Goal: Task Accomplishment & Management: Manage account settings

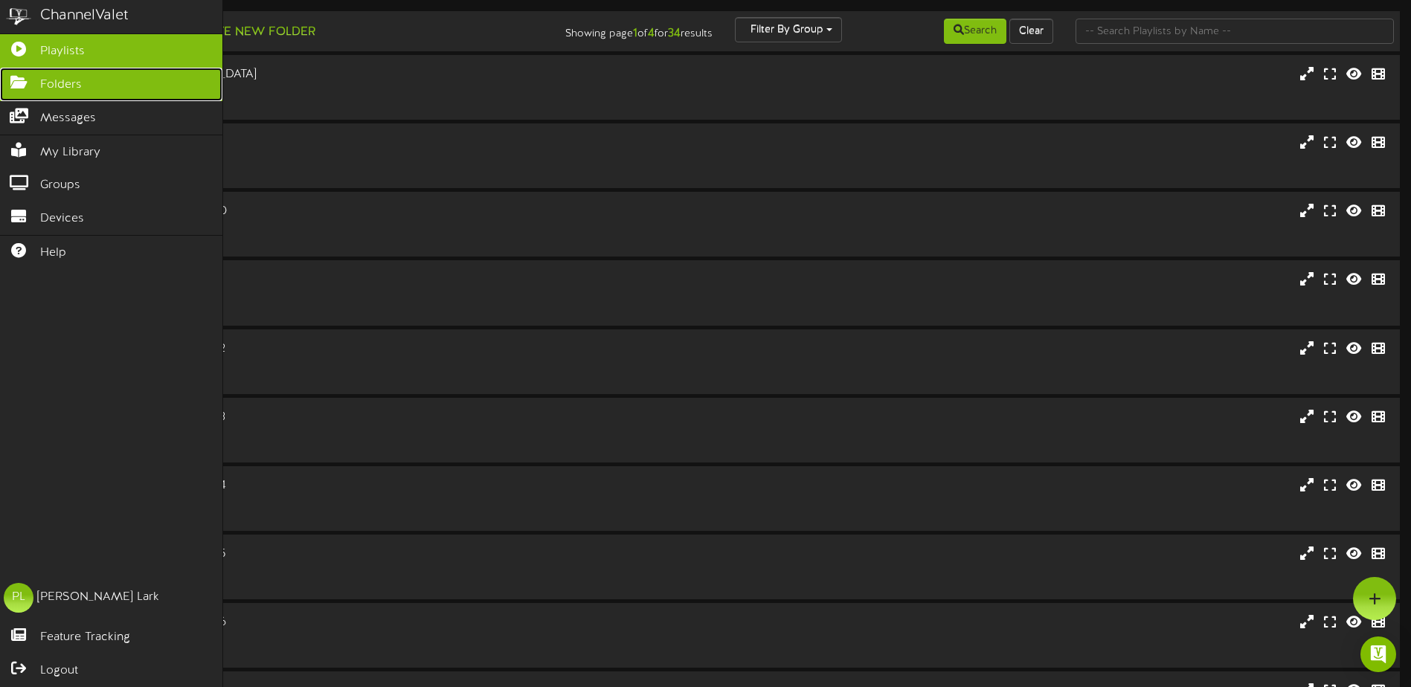
click at [24, 82] on icon at bounding box center [18, 80] width 37 height 11
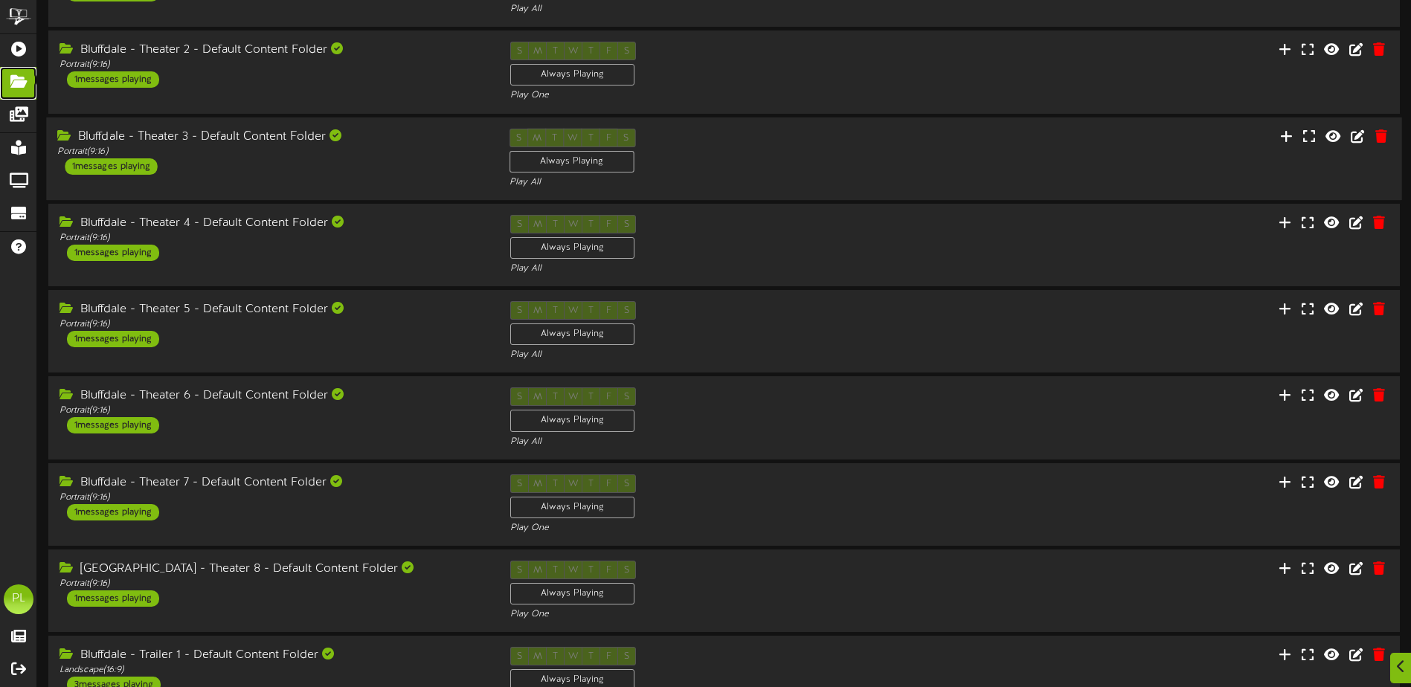
scroll to position [301, 0]
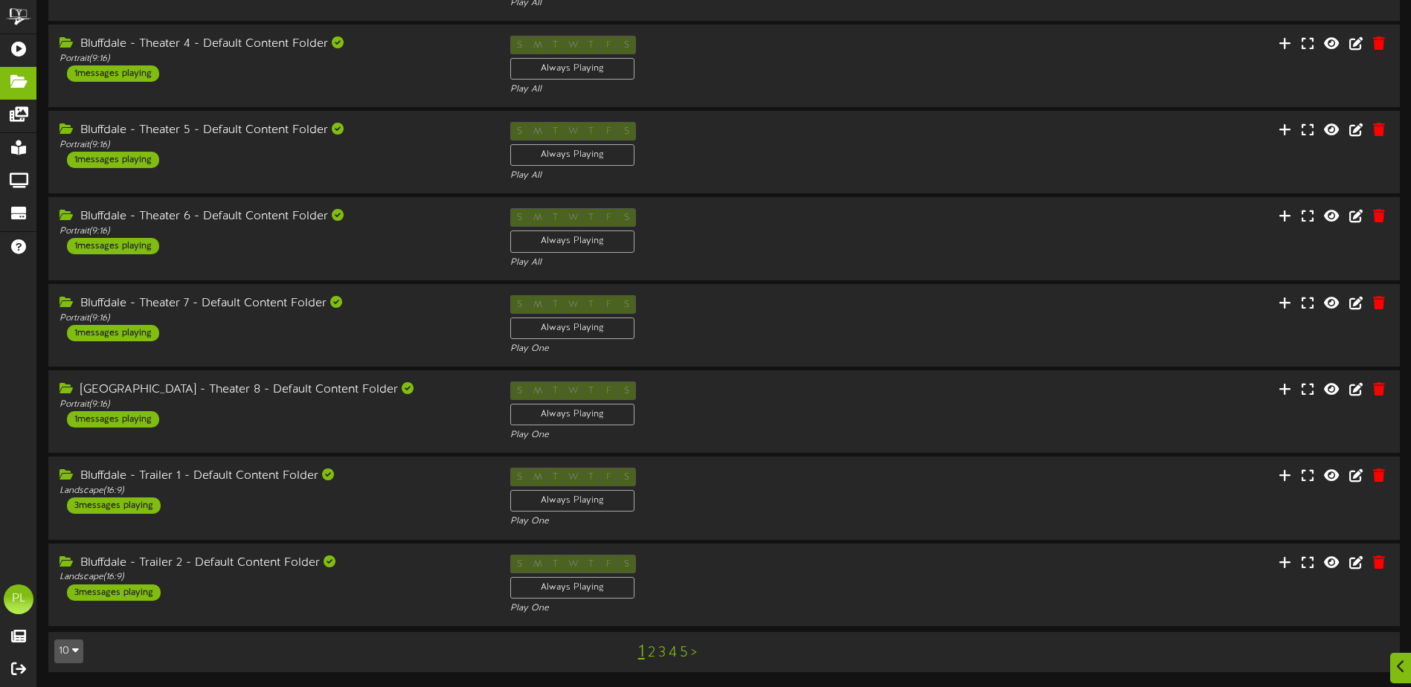
click at [76, 655] on icon "button" at bounding box center [75, 650] width 7 height 10
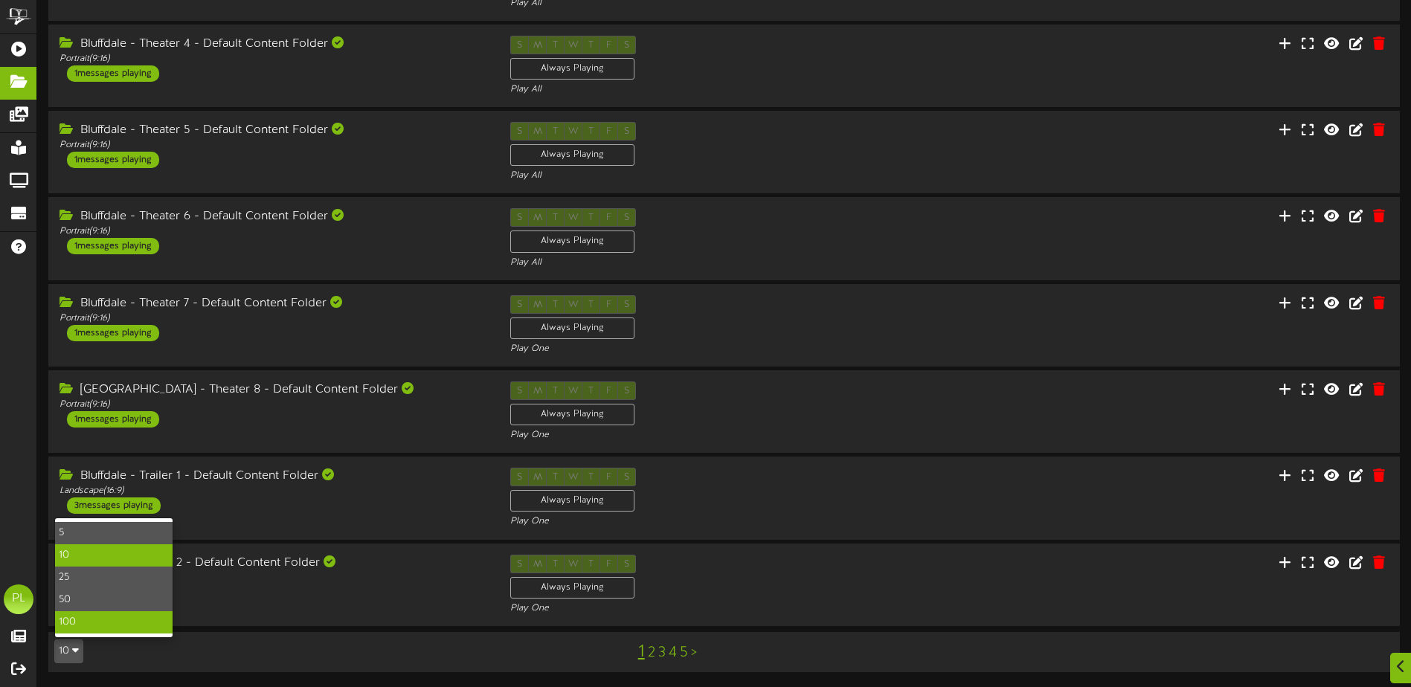
click at [78, 617] on div "100" at bounding box center [114, 622] width 118 height 22
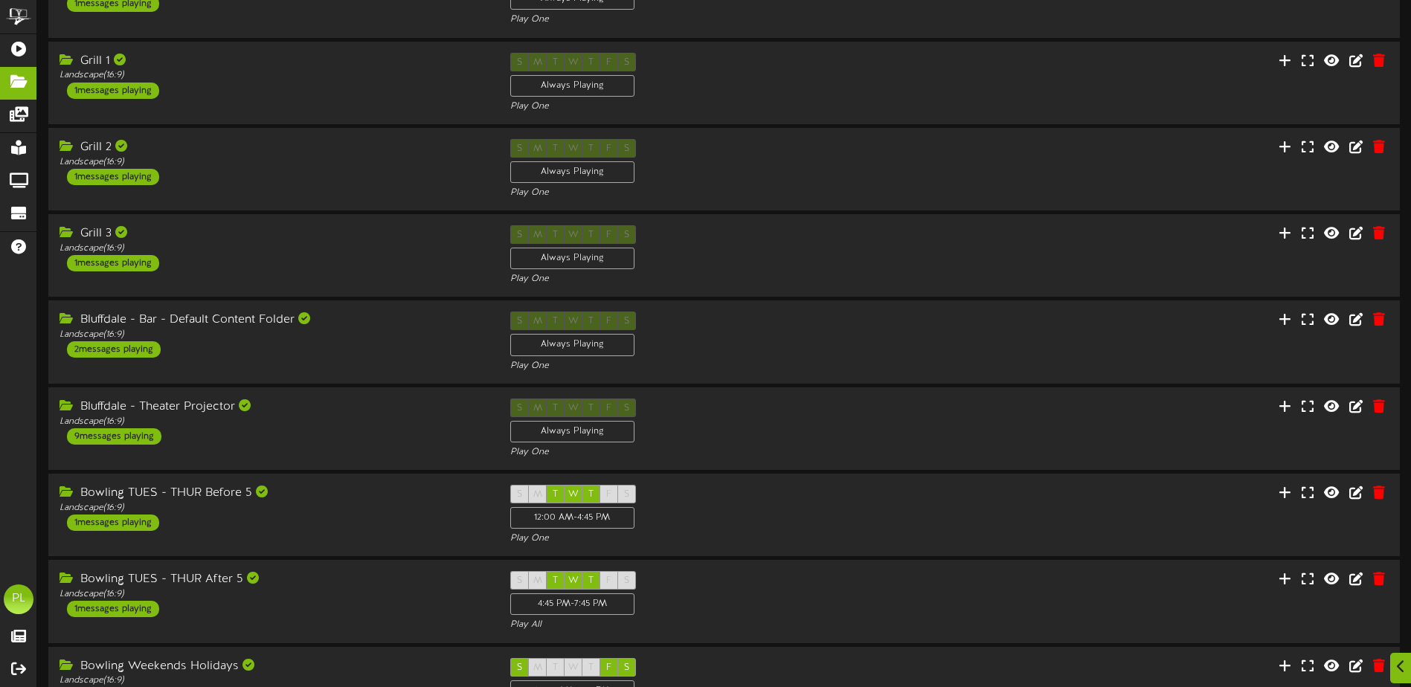
scroll to position [2380, 0]
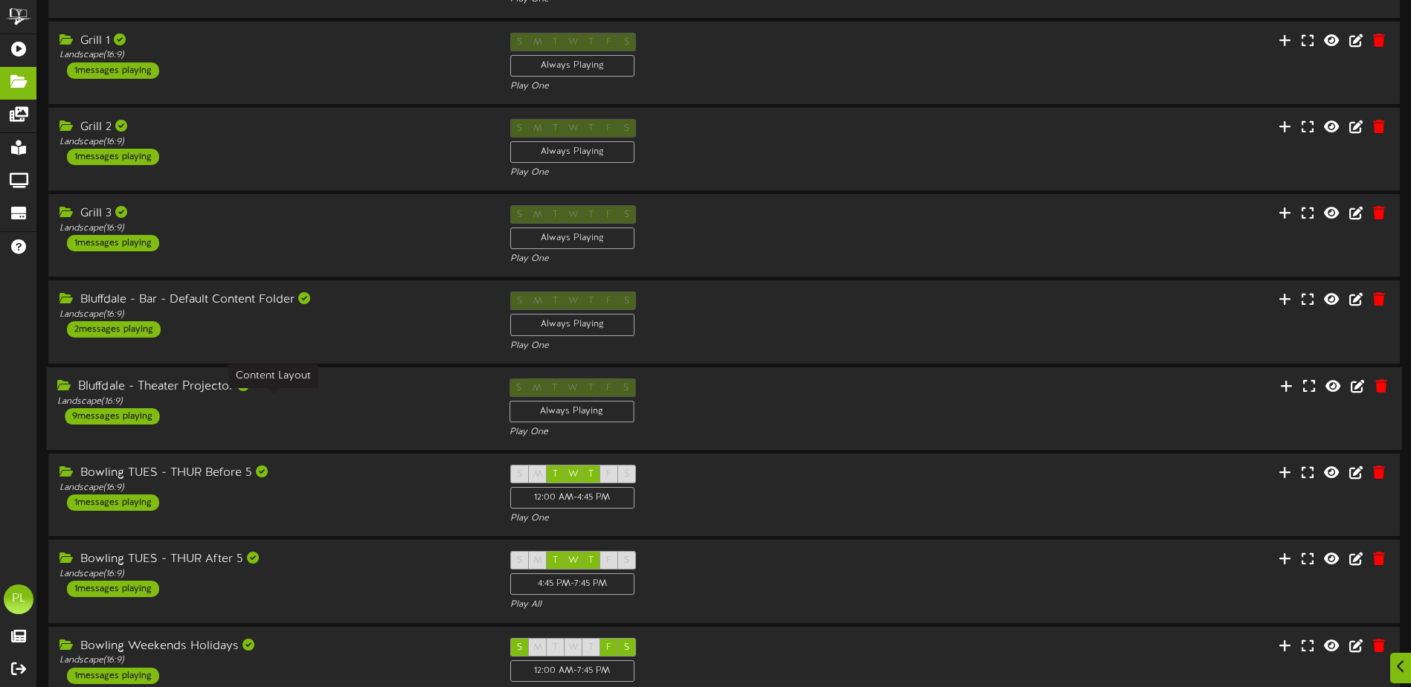
click at [260, 405] on div "Landscape ( 16:9 )" at bounding box center [271, 402] width 429 height 13
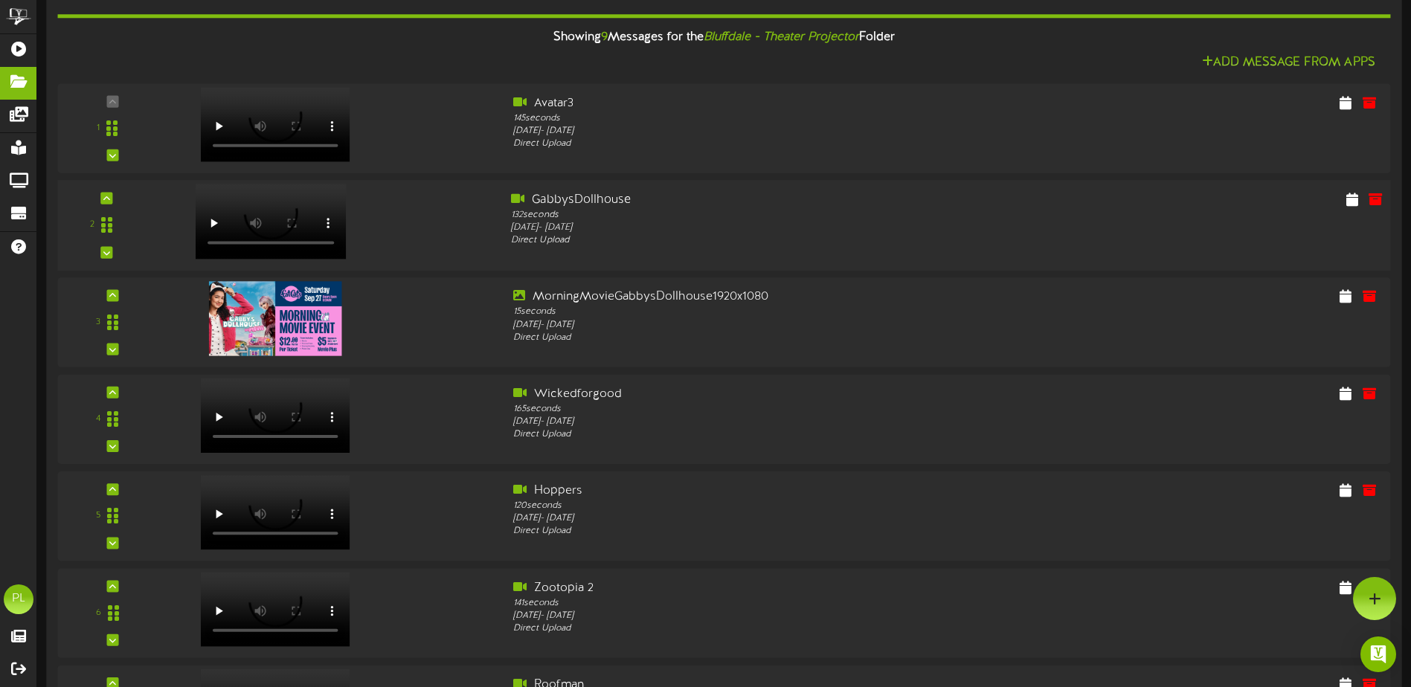
scroll to position [2827, 0]
click at [1354, 199] on icon at bounding box center [1352, 199] width 14 height 16
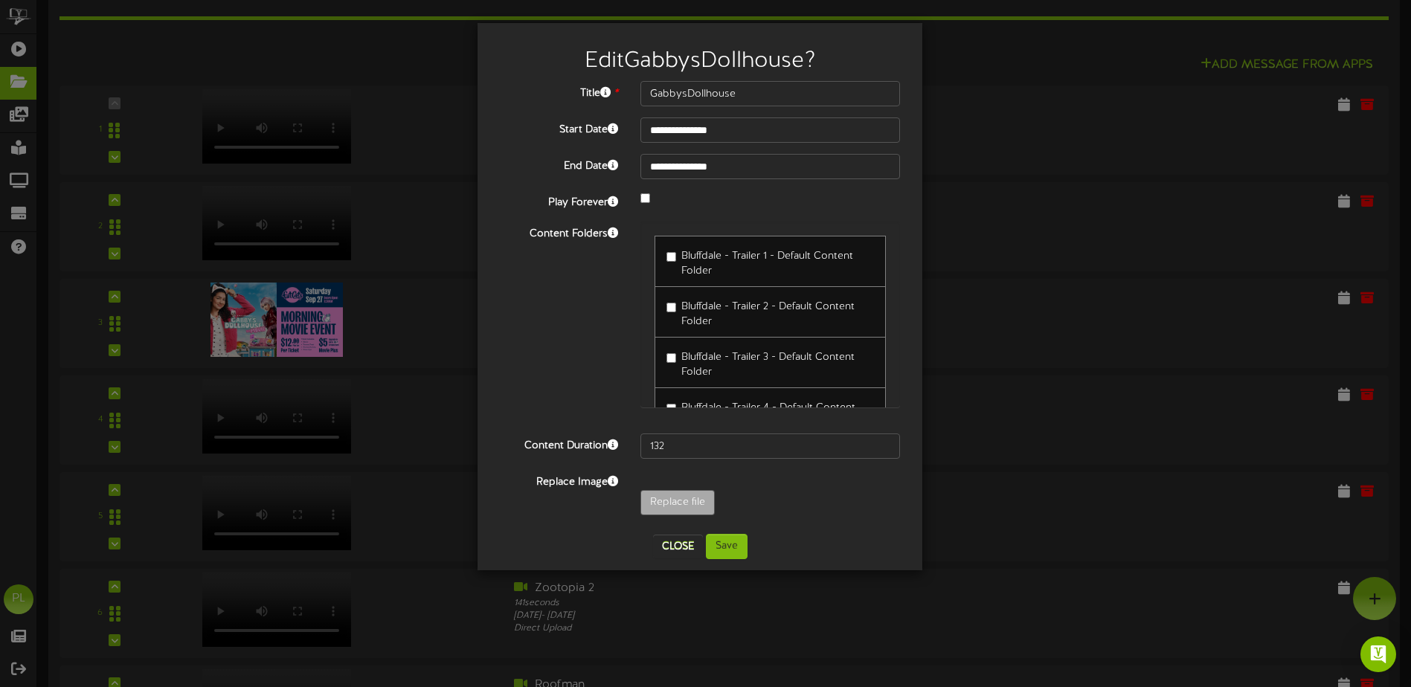
scroll to position [74, 0]
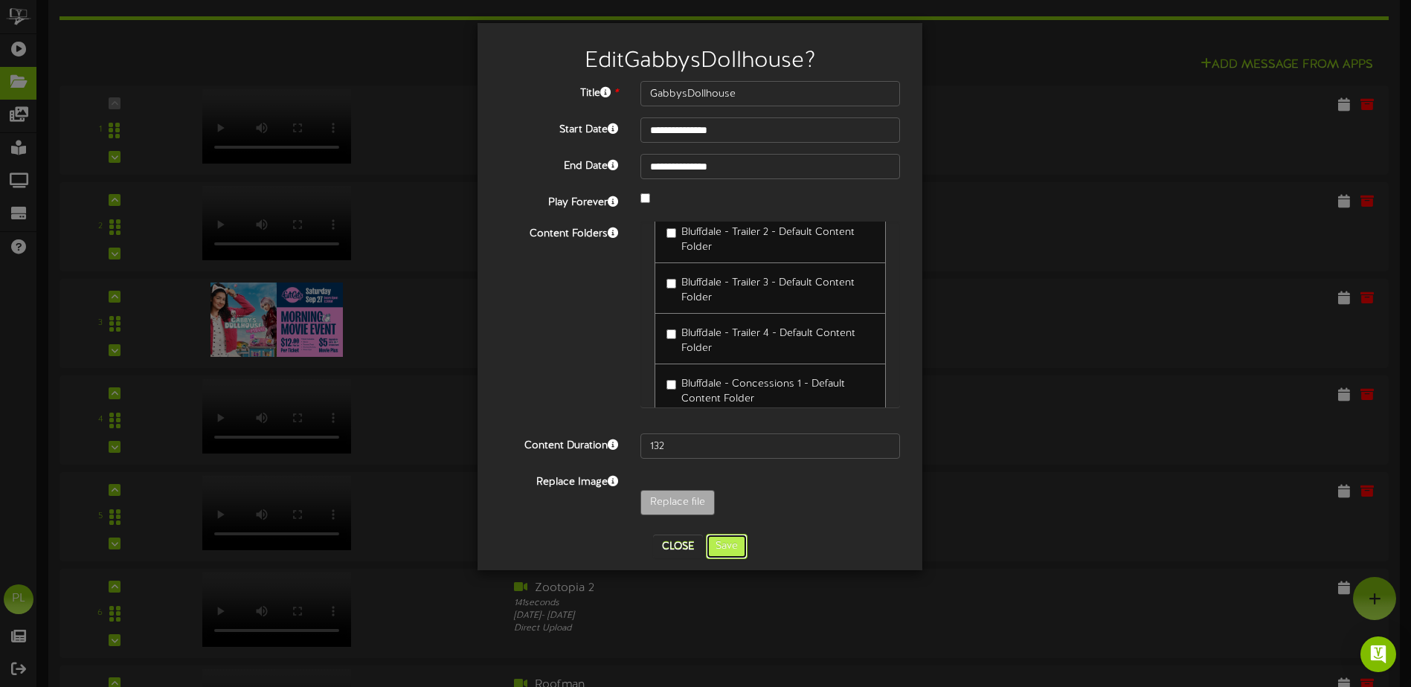
click at [727, 547] on button "Save" at bounding box center [727, 546] width 42 height 25
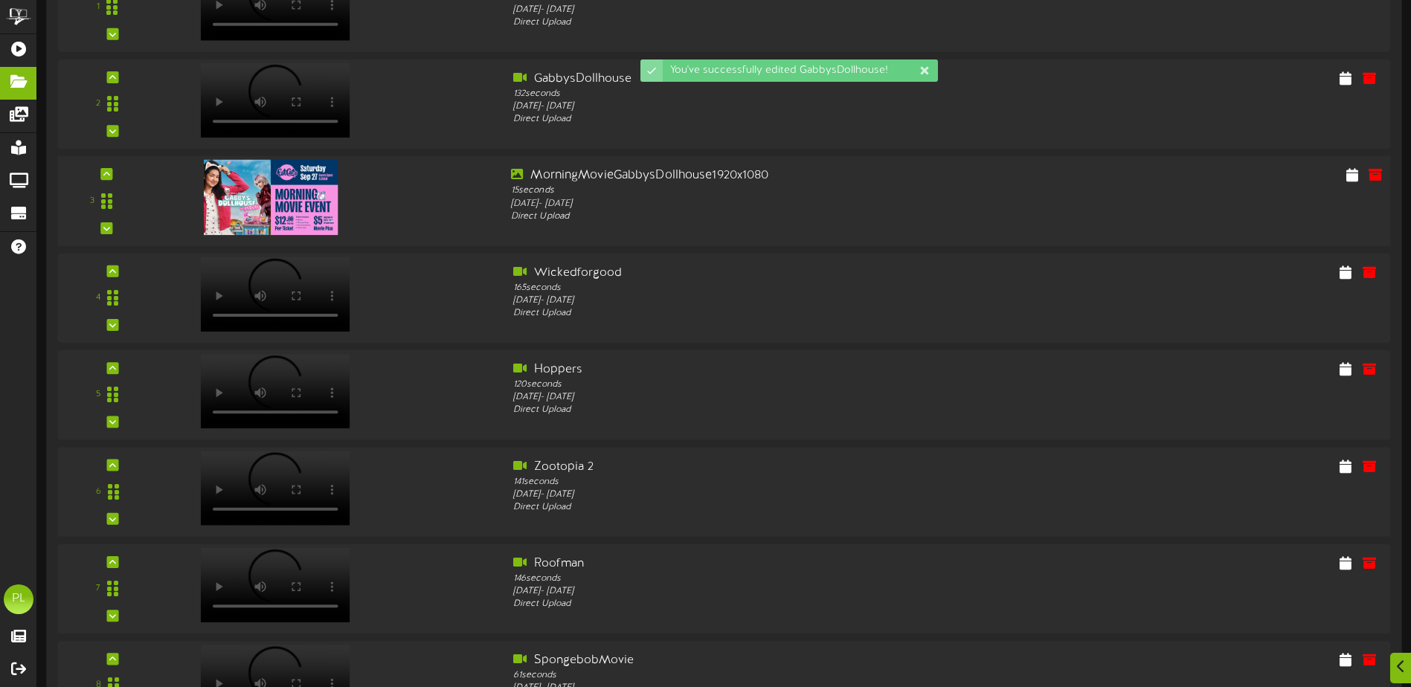
scroll to position [2975, 0]
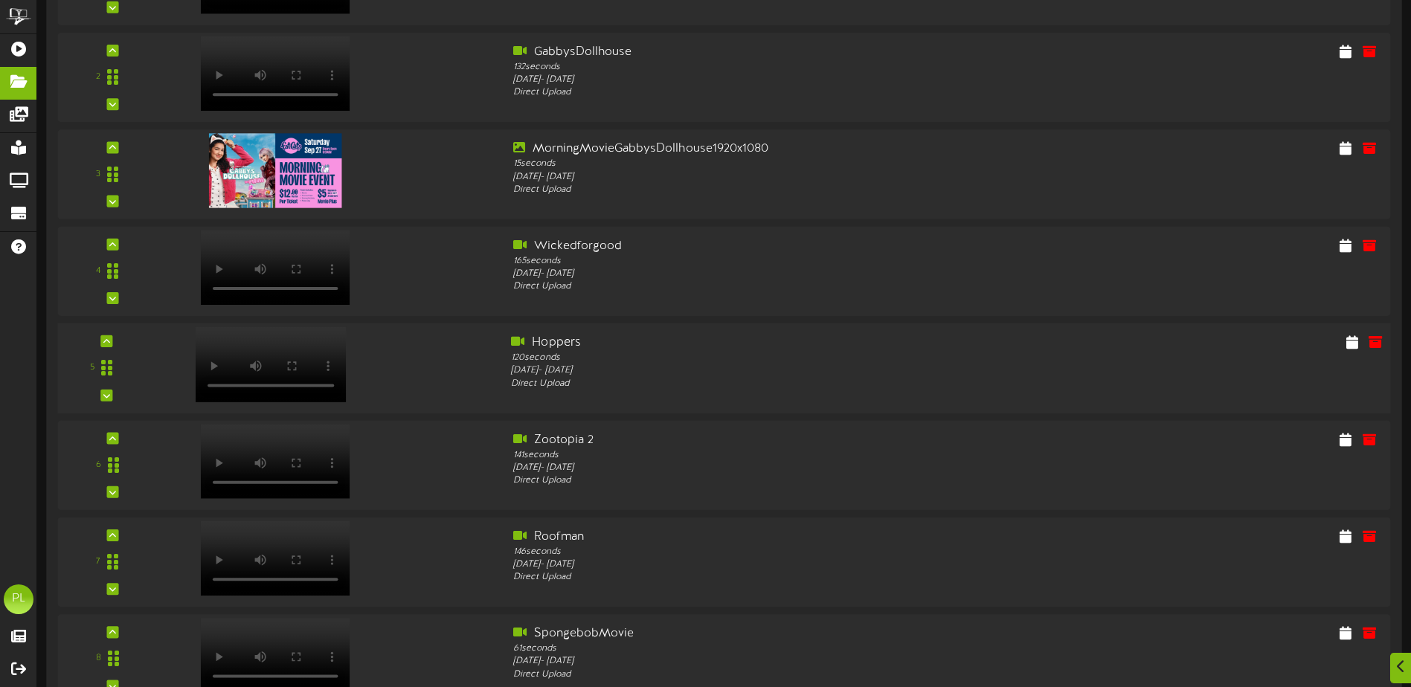
click at [312, 338] on video at bounding box center [271, 364] width 151 height 75
click at [1348, 341] on icon at bounding box center [1352, 341] width 14 height 16
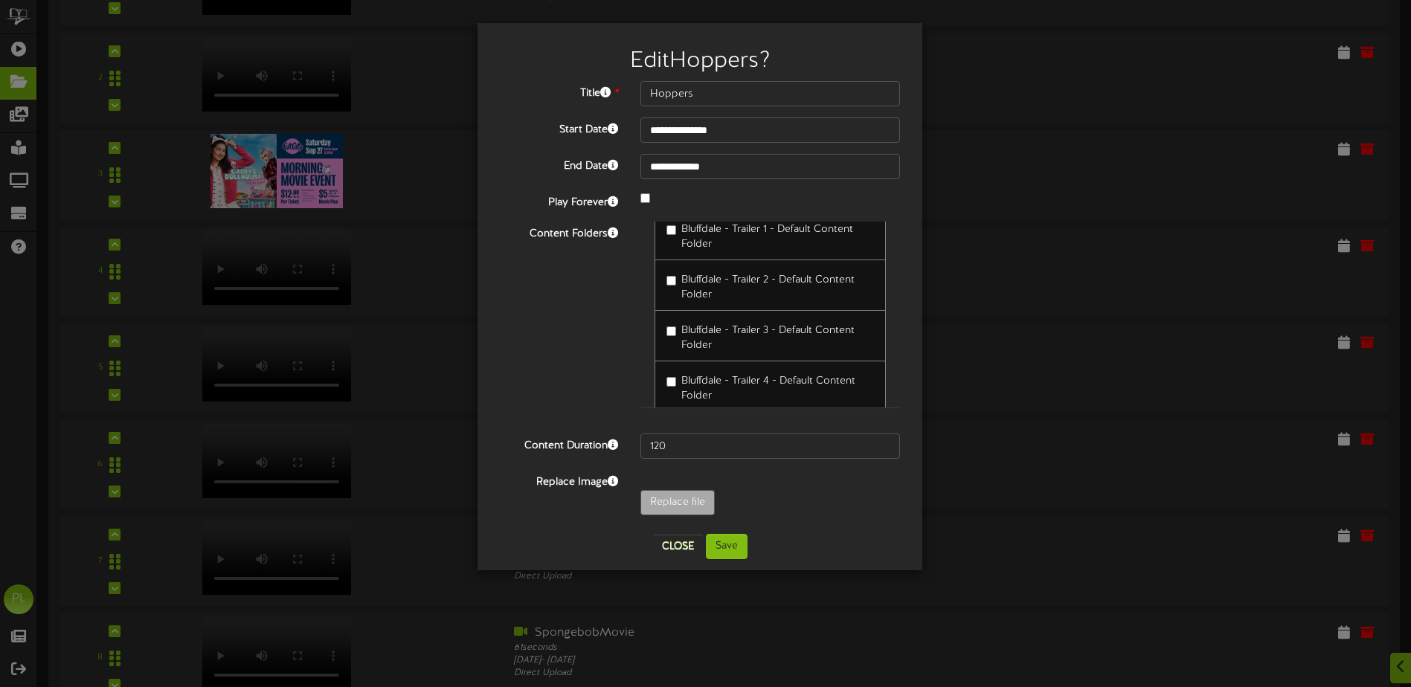
scroll to position [0, 0]
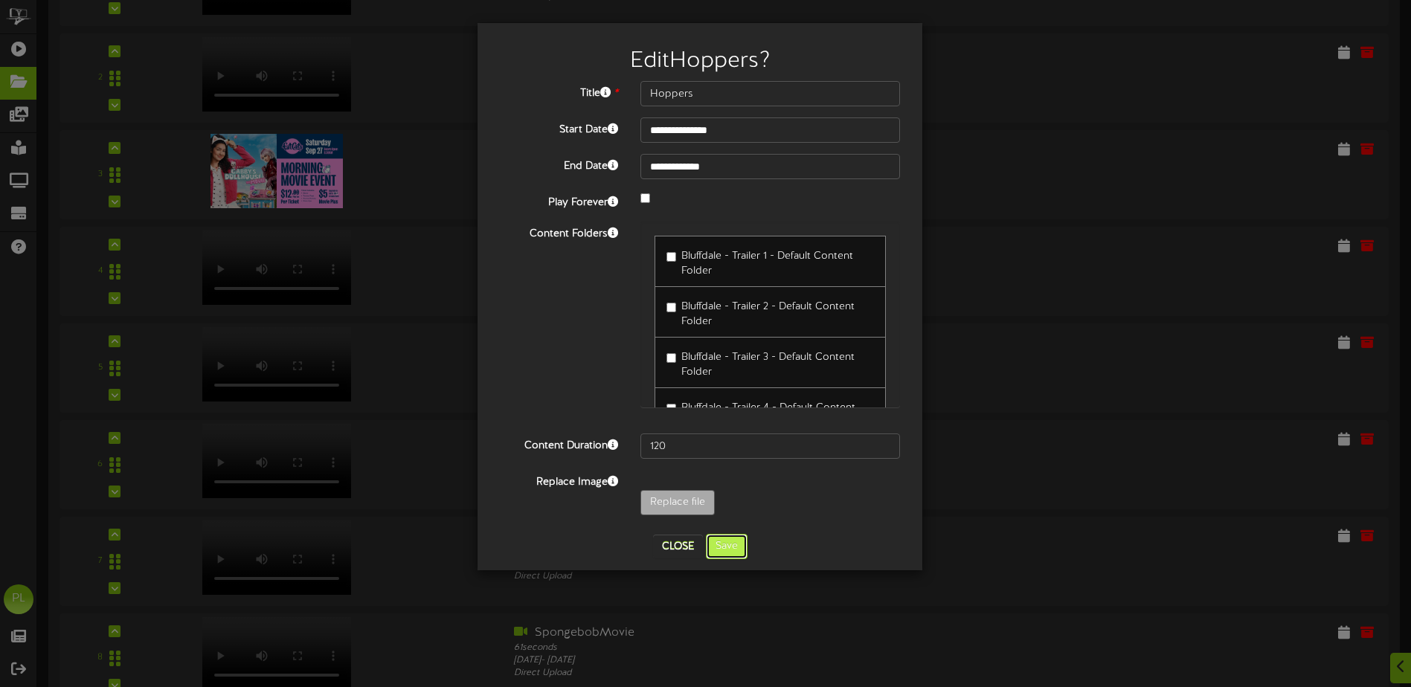
click at [736, 551] on button "Save" at bounding box center [727, 546] width 42 height 25
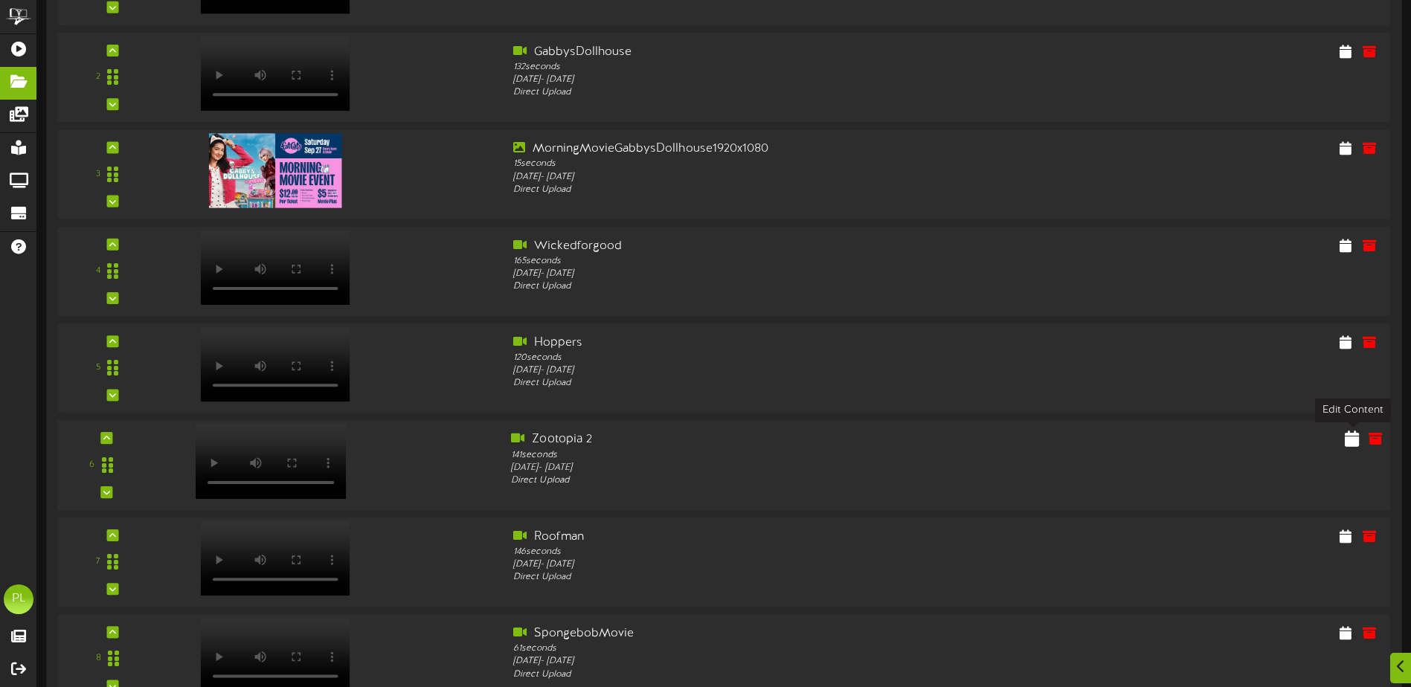
click at [1346, 440] on icon at bounding box center [1352, 438] width 14 height 16
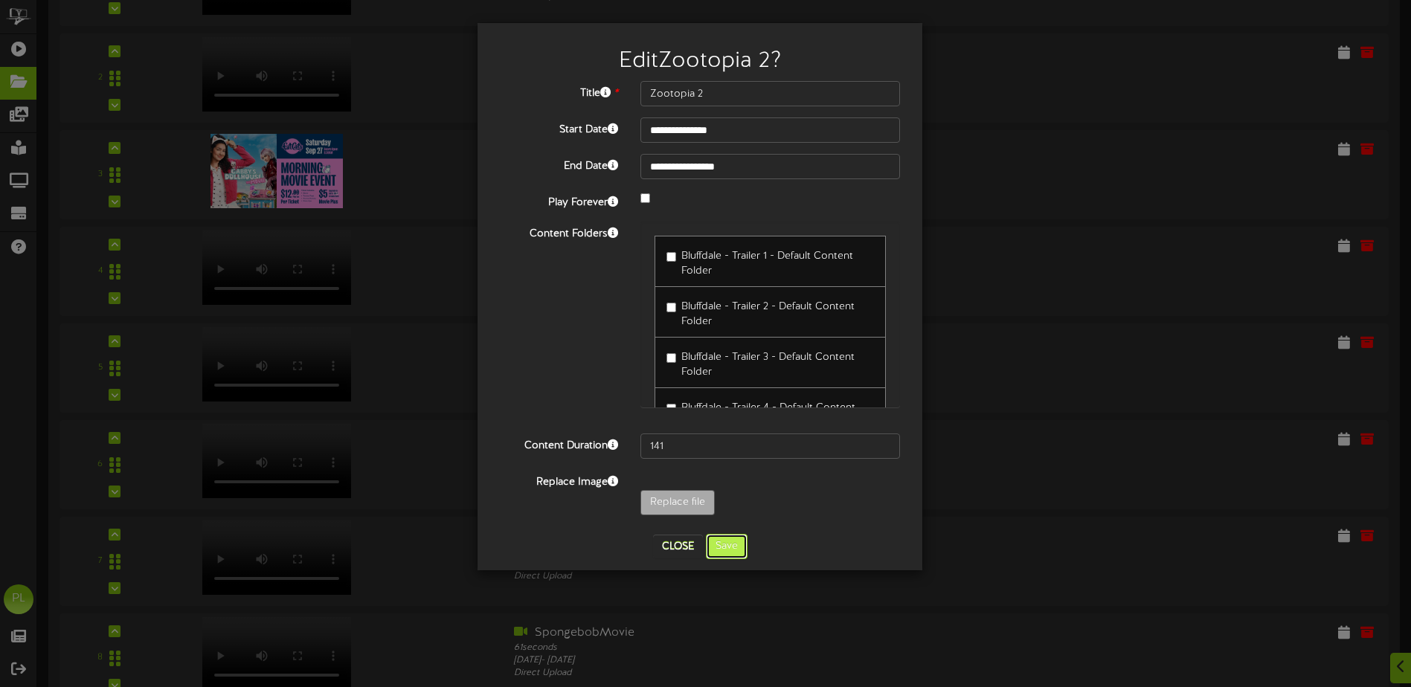
click at [737, 542] on button "Save" at bounding box center [727, 546] width 42 height 25
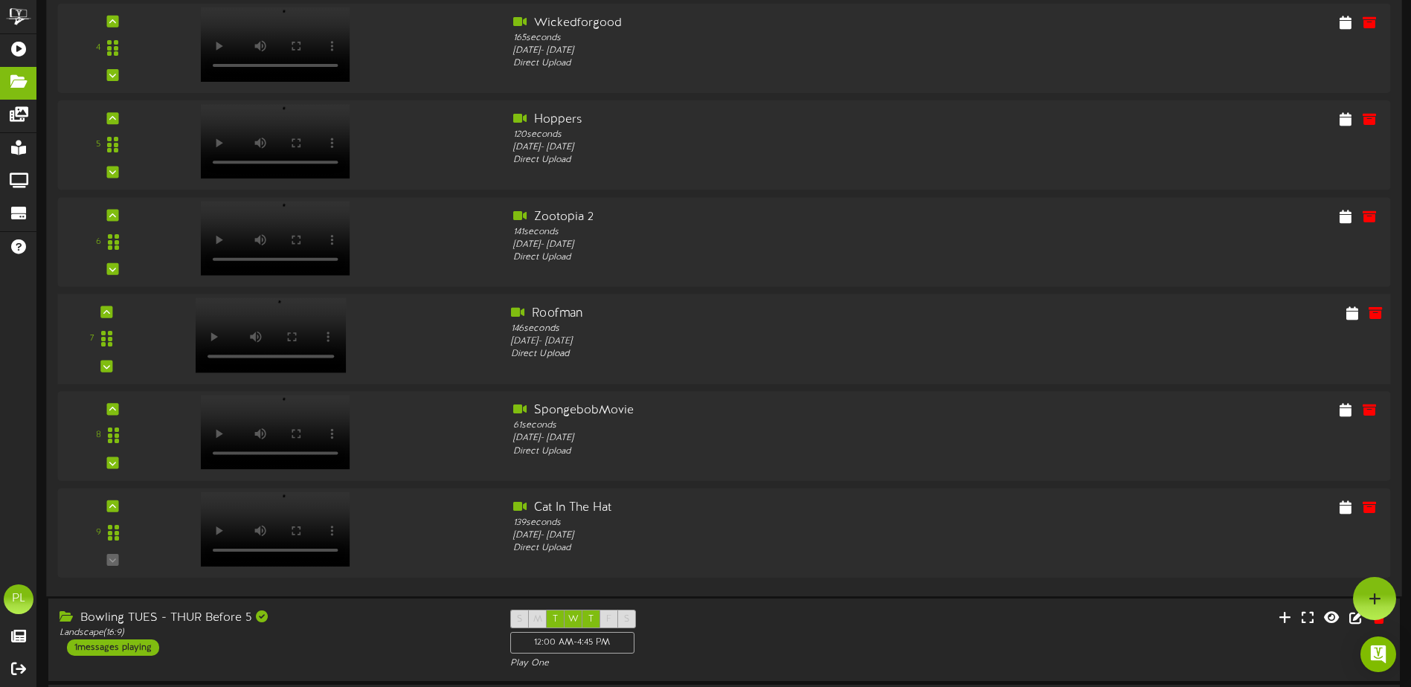
scroll to position [3124, 0]
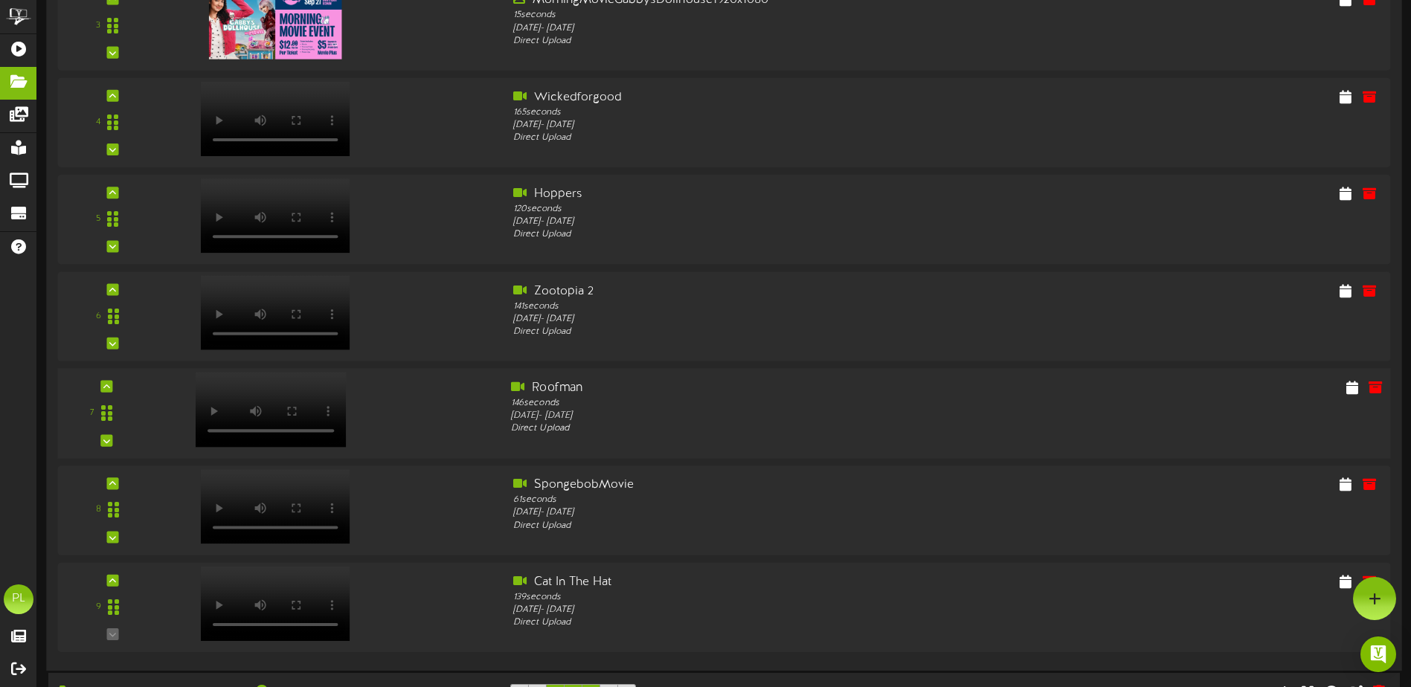
click at [315, 383] on video at bounding box center [271, 409] width 151 height 75
click at [1347, 386] on icon at bounding box center [1352, 387] width 14 height 16
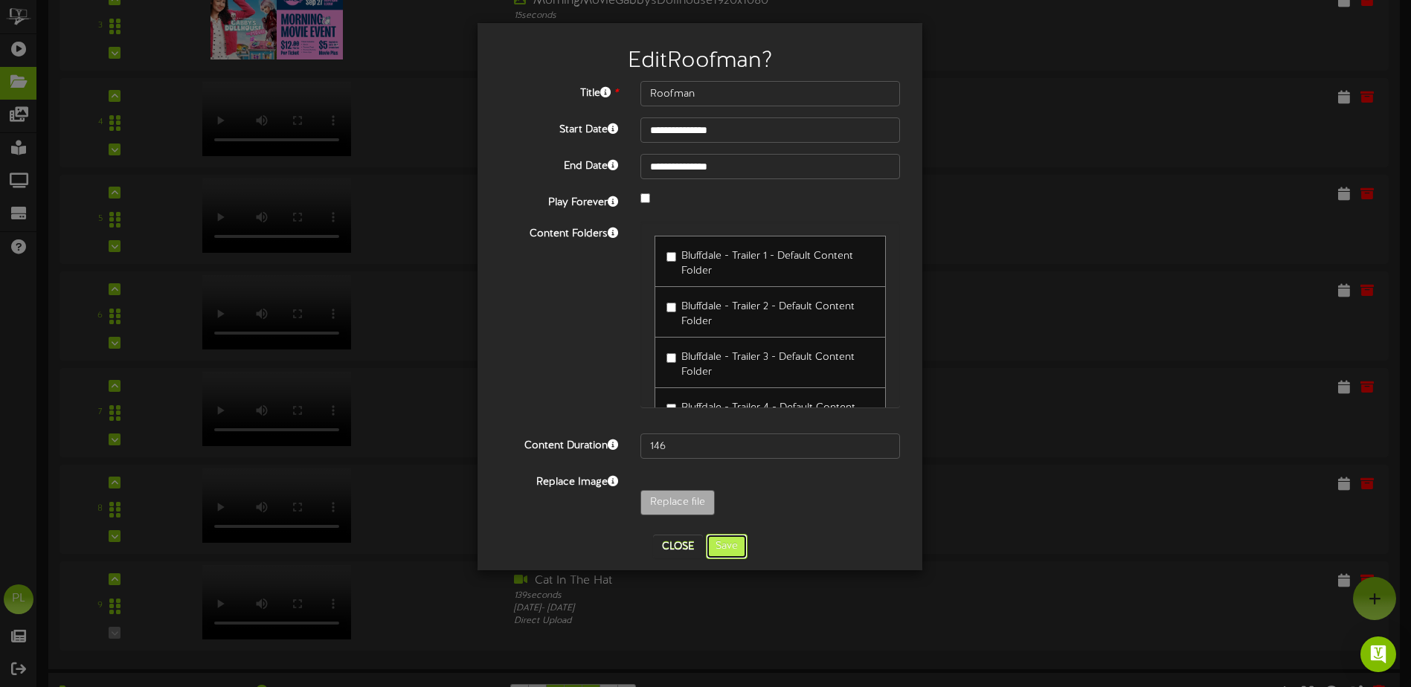
click at [733, 548] on button "Save" at bounding box center [727, 546] width 42 height 25
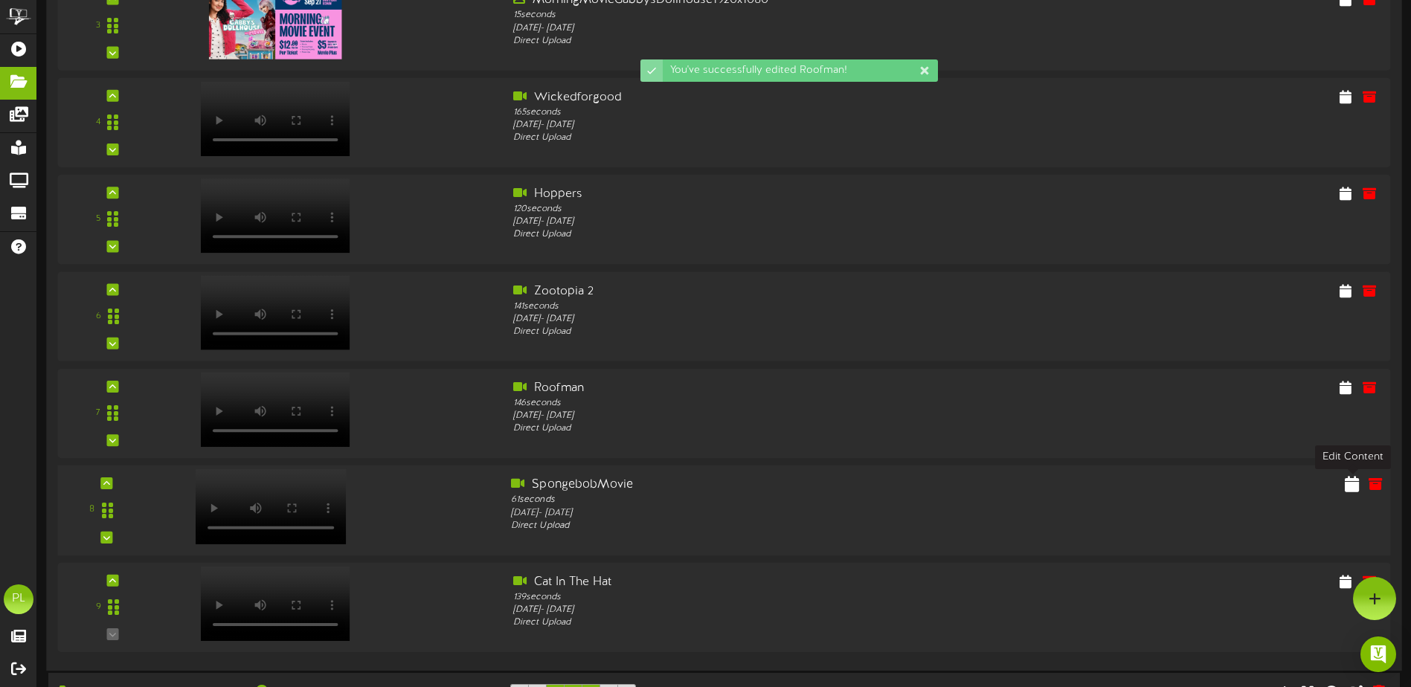
click at [1354, 490] on icon at bounding box center [1352, 483] width 14 height 16
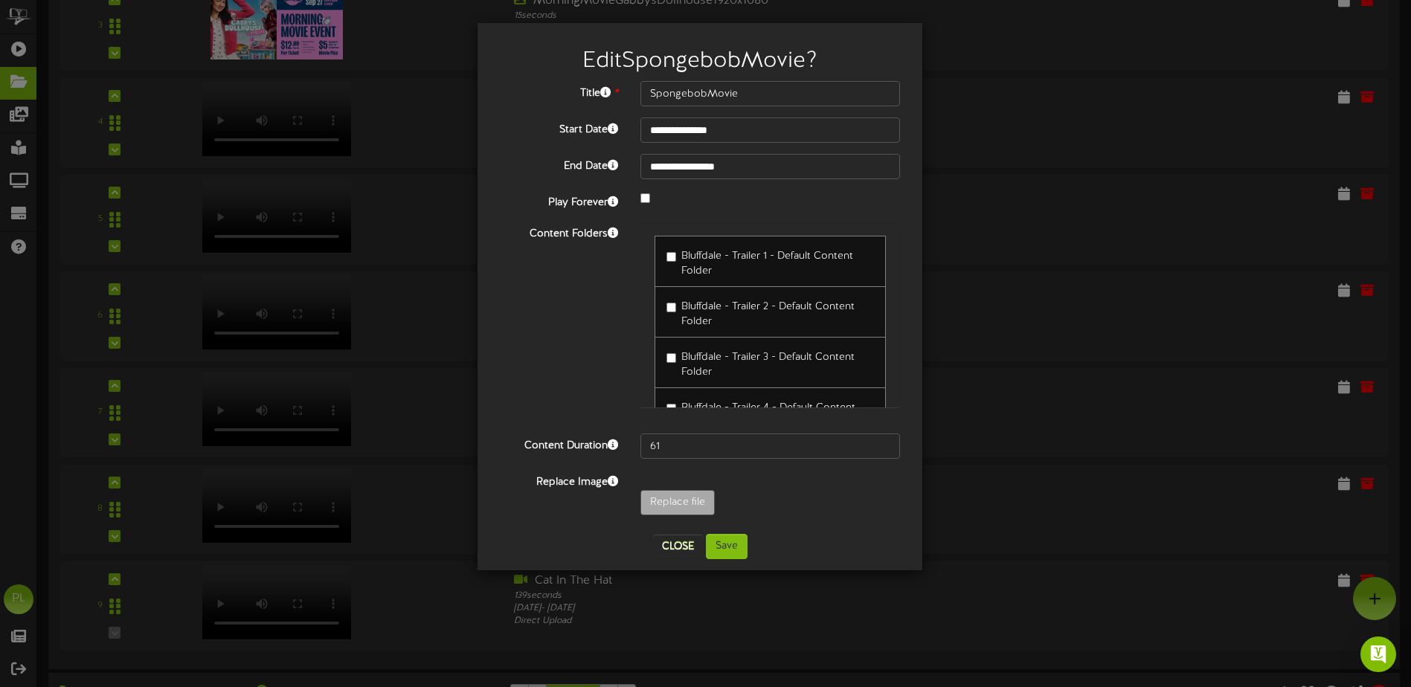
scroll to position [74, 0]
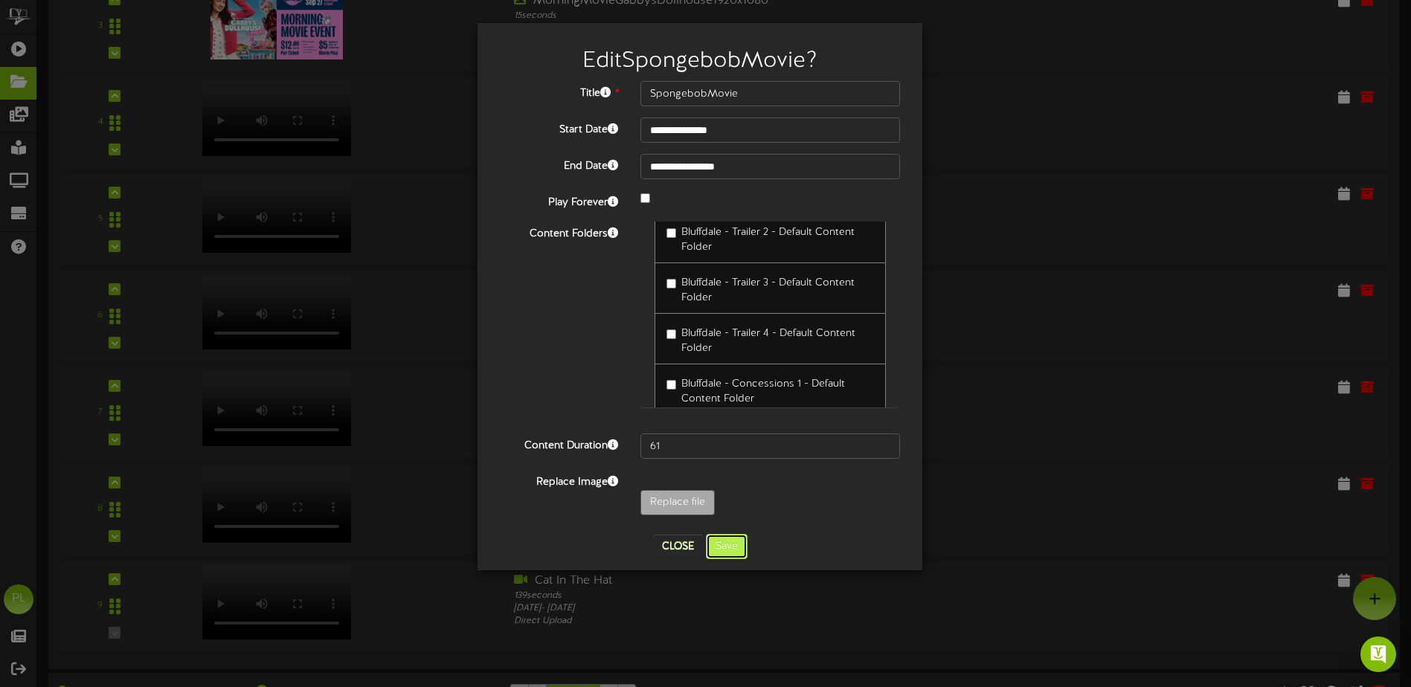
click at [734, 544] on button "Save" at bounding box center [727, 546] width 42 height 25
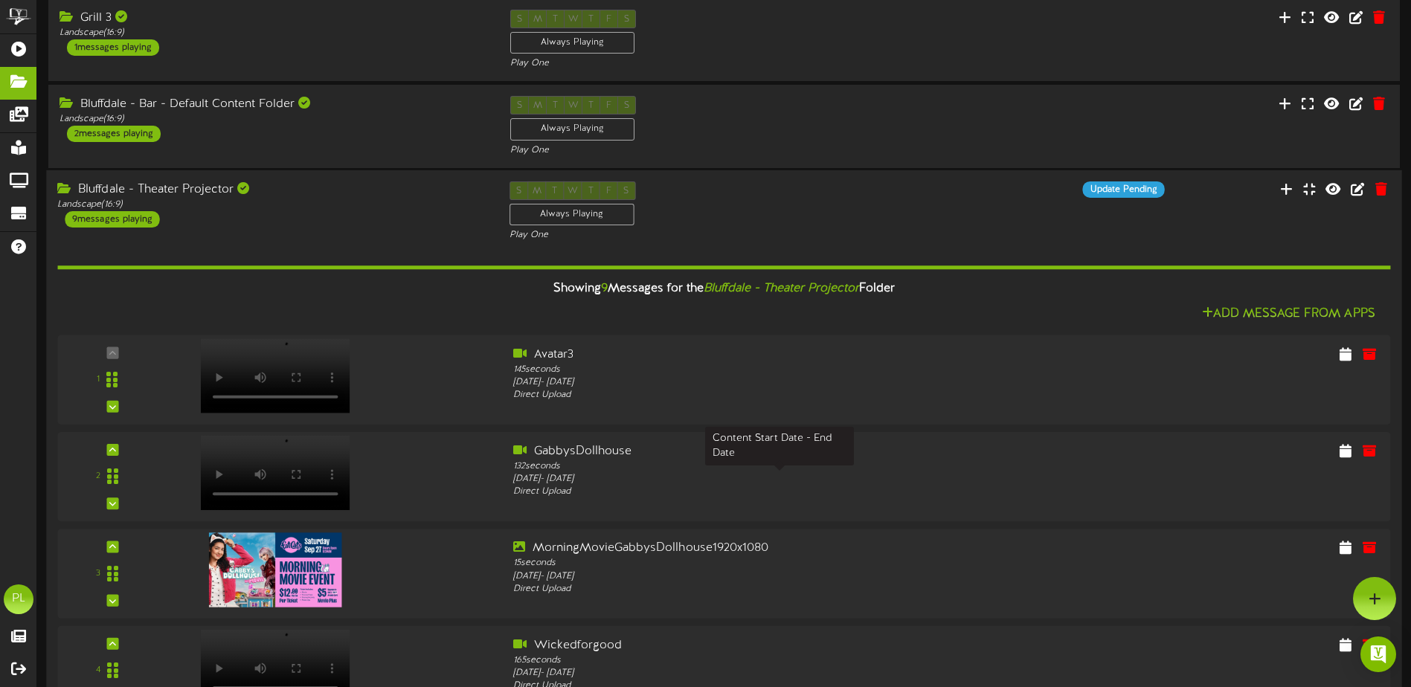
scroll to position [2529, 0]
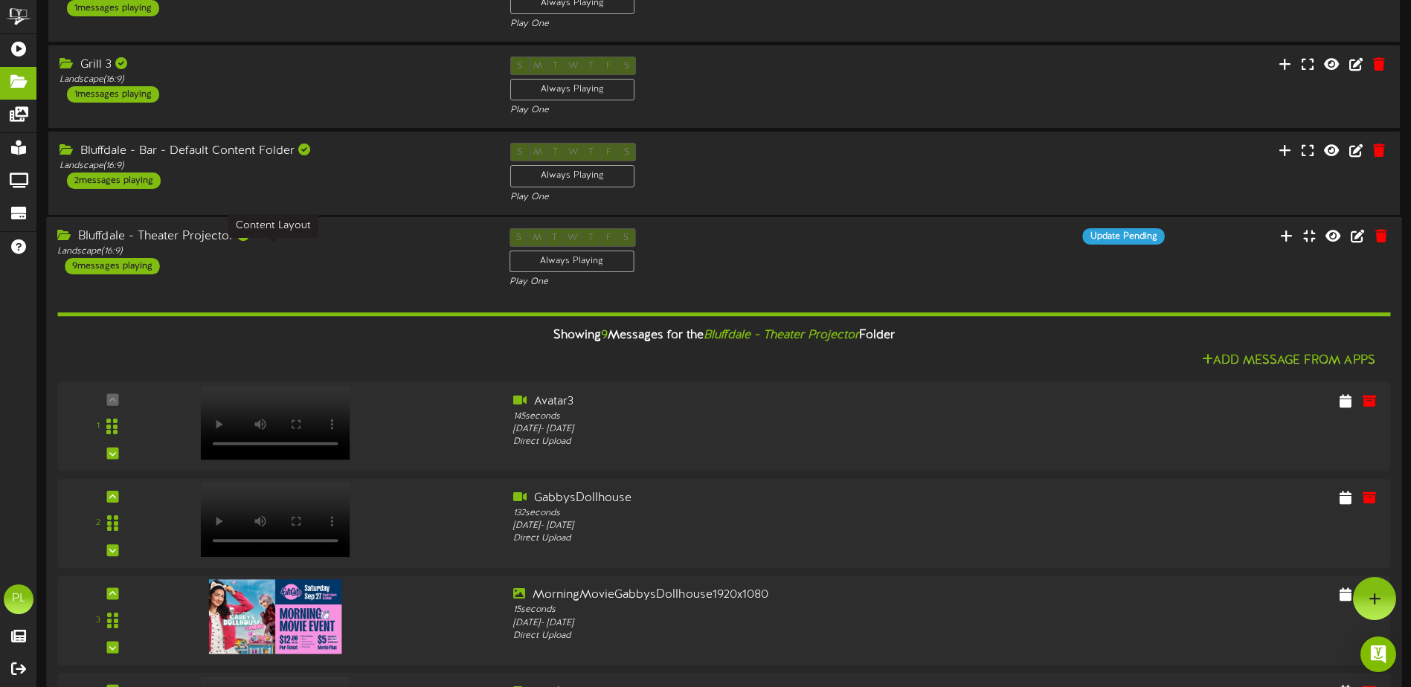
click at [300, 242] on div "Bluffdale - Theater Projector" at bounding box center [271, 236] width 429 height 17
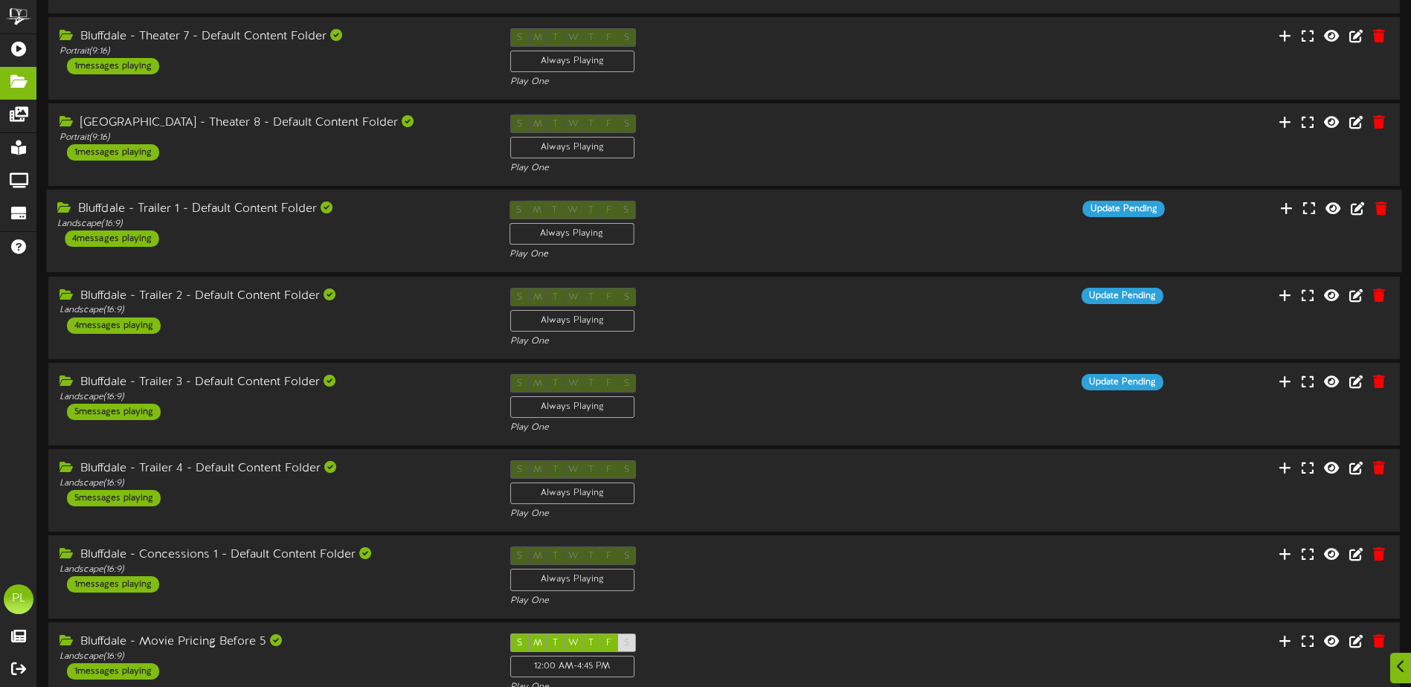
scroll to position [595, 0]
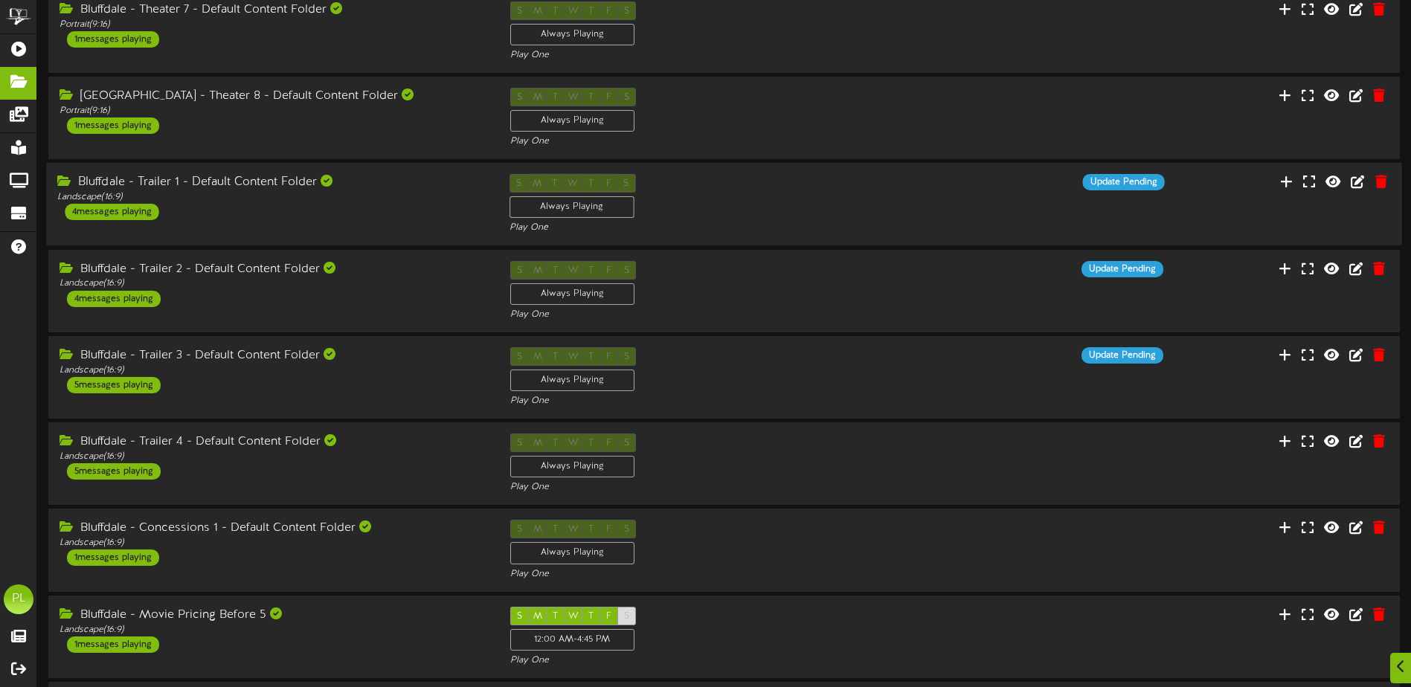
click at [249, 202] on div "Landscape ( 16:9 )" at bounding box center [271, 197] width 429 height 13
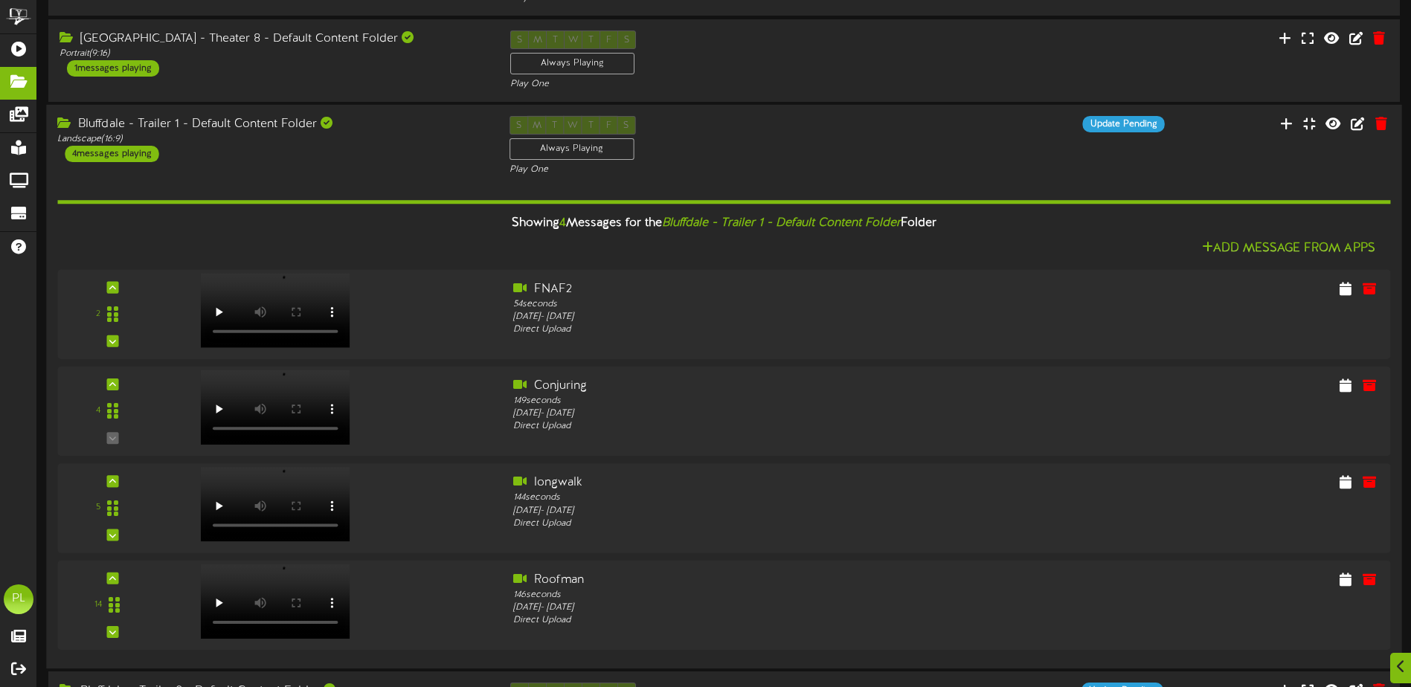
scroll to position [669, 0]
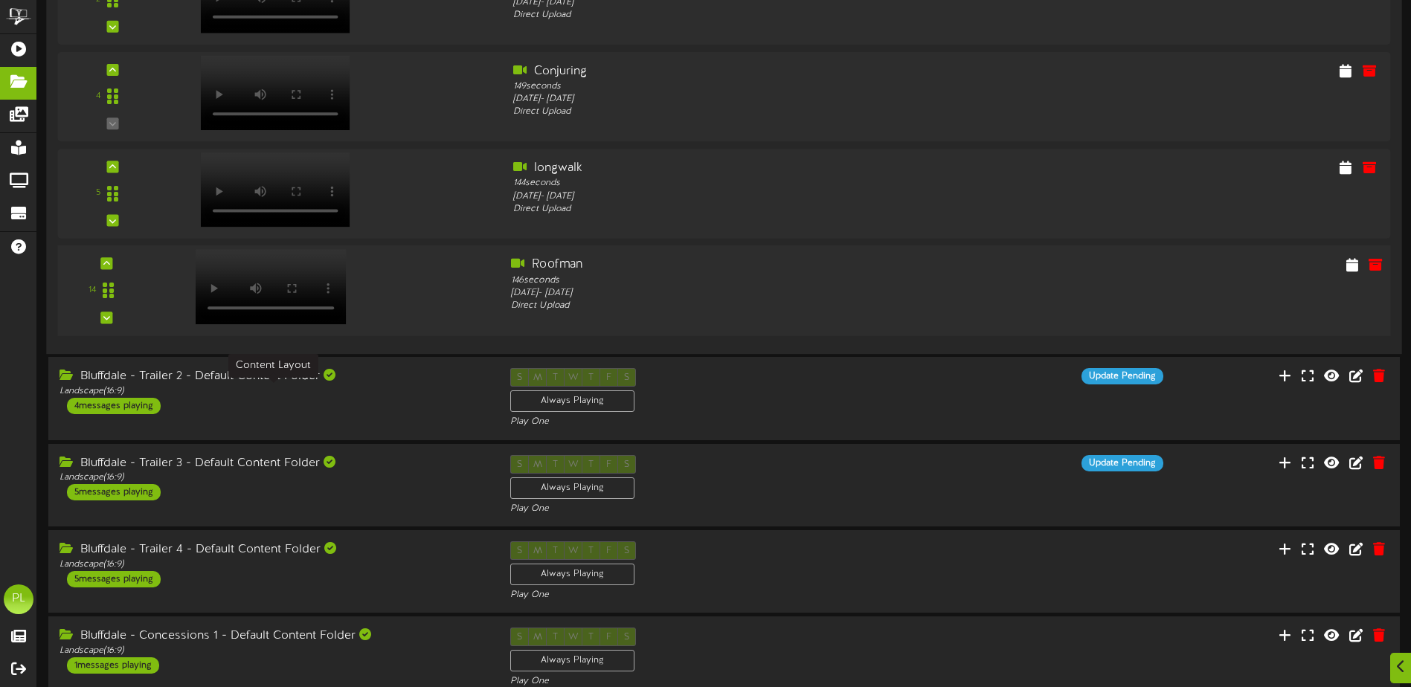
drag, startPoint x: 364, startPoint y: 388, endPoint x: 375, endPoint y: 273, distance: 115.0
click at [365, 385] on div "Landscape ( 16:9 )" at bounding box center [274, 391] width 428 height 13
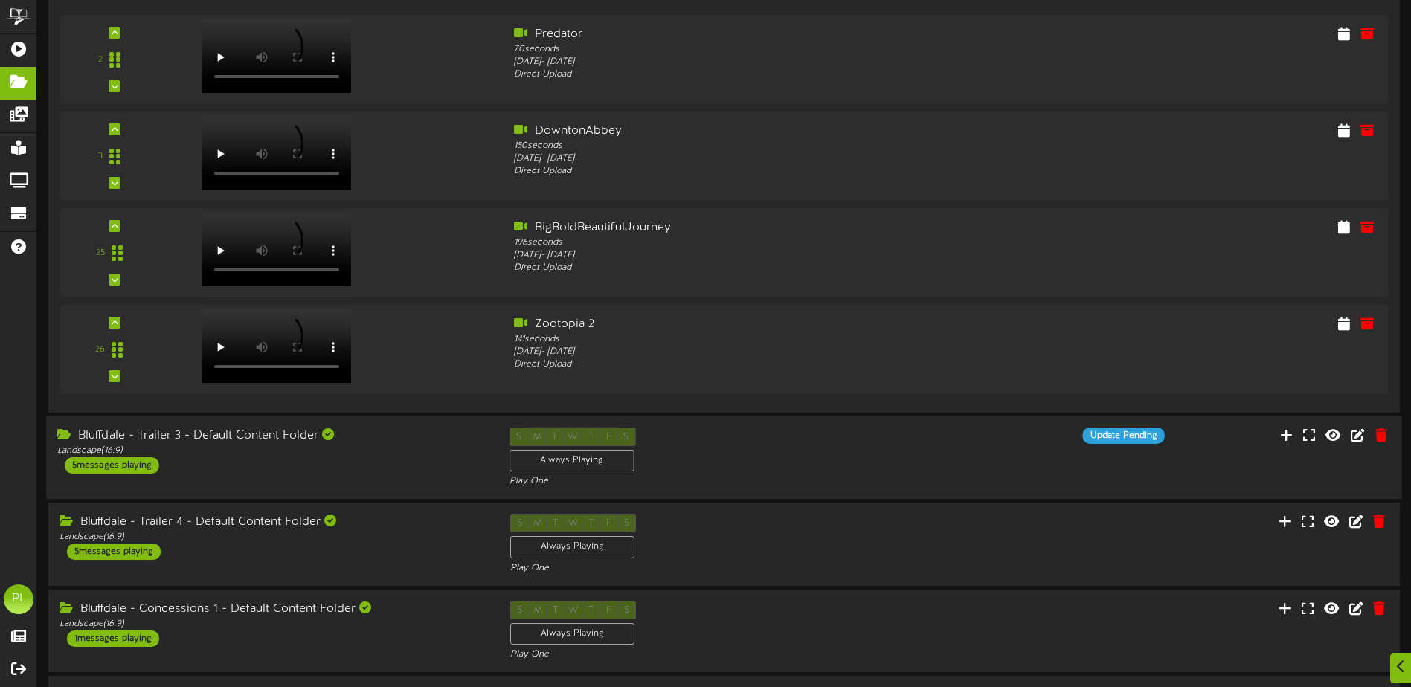
scroll to position [1562, 0]
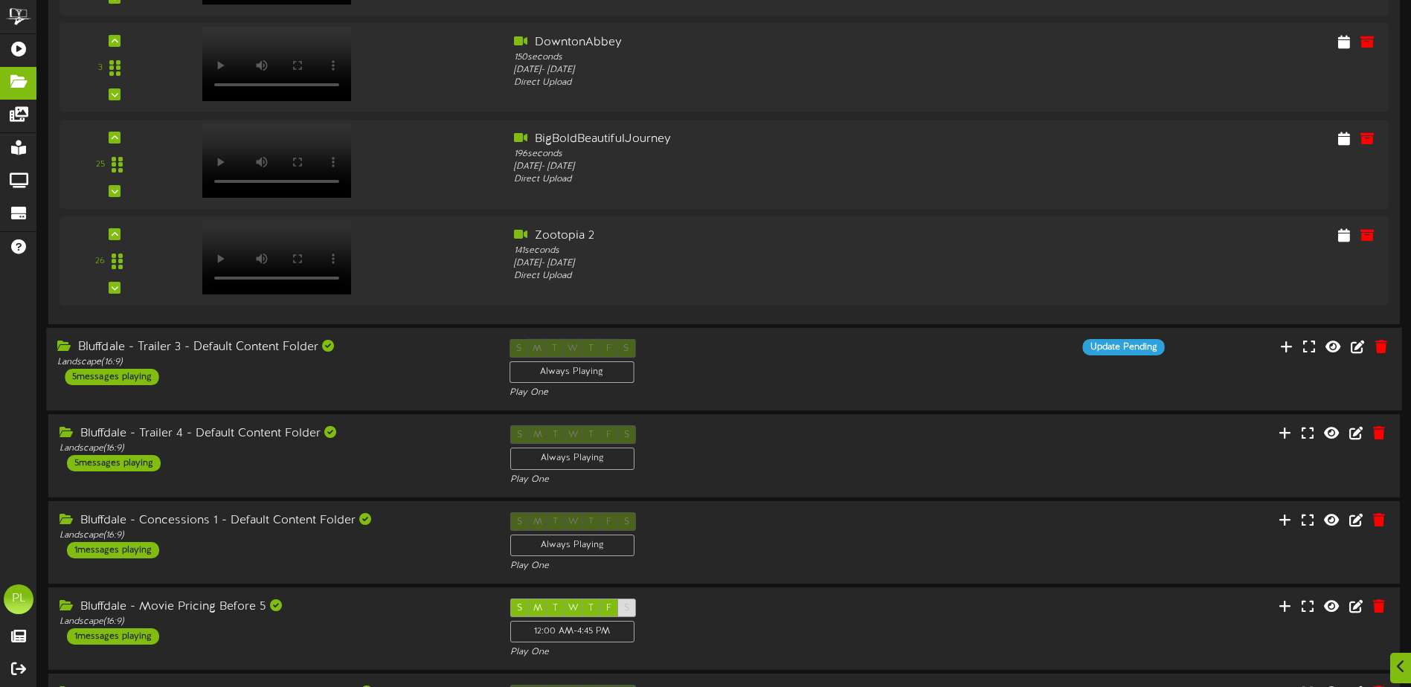
click at [382, 353] on div "Bluffdale - Trailer 3 - Default Content Folder" at bounding box center [271, 347] width 429 height 17
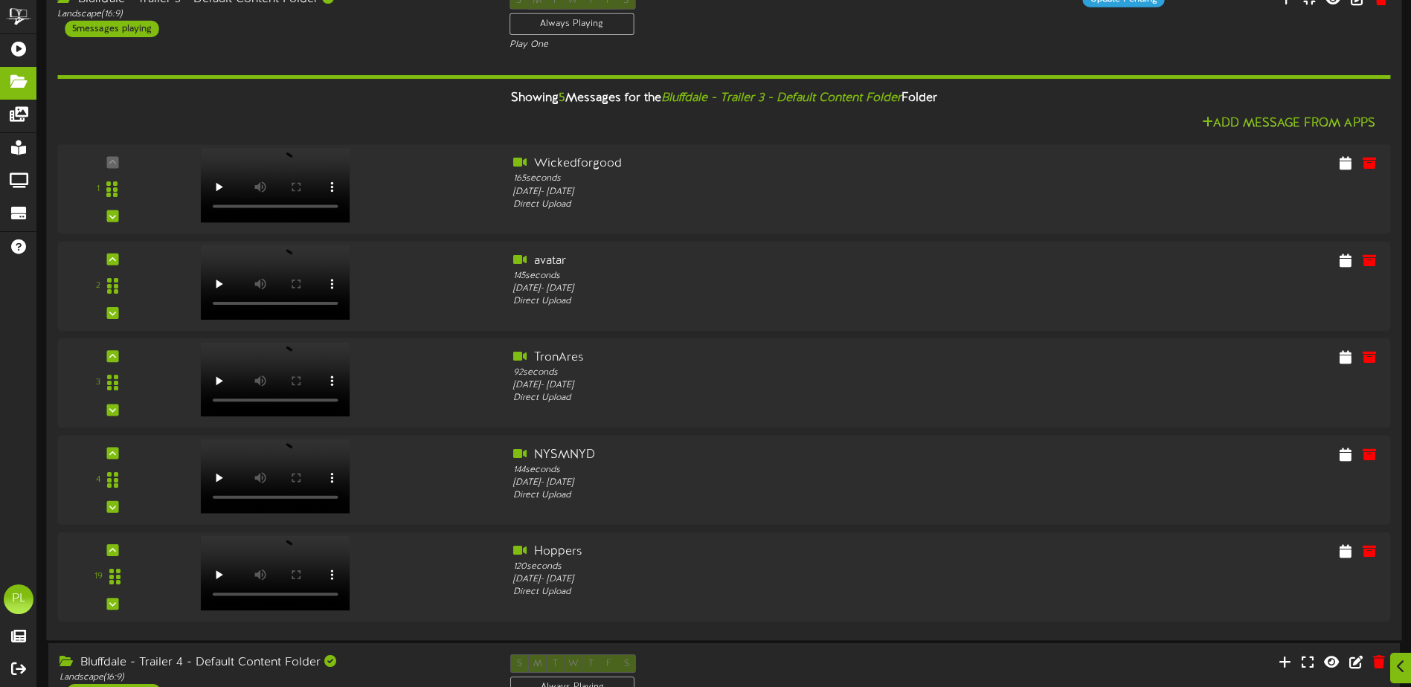
scroll to position [1934, 0]
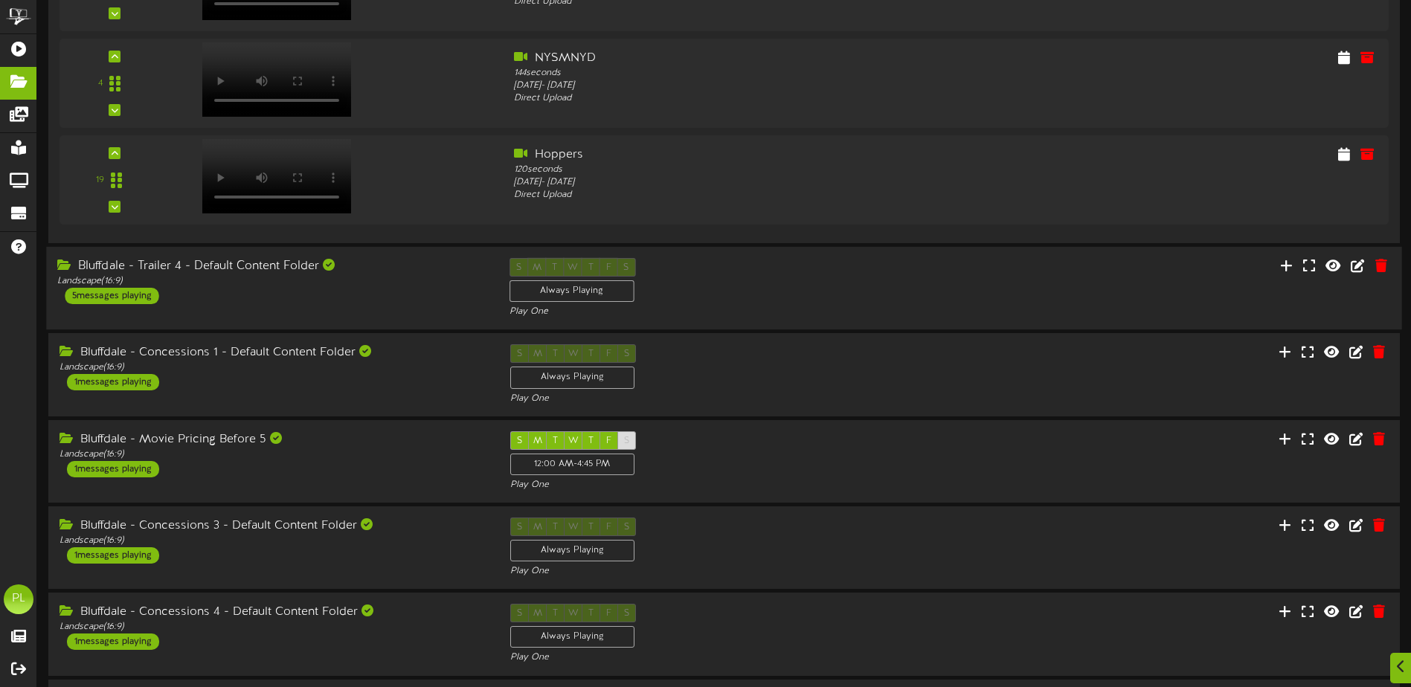
click at [347, 282] on div "Landscape ( 16:9 )" at bounding box center [271, 281] width 429 height 13
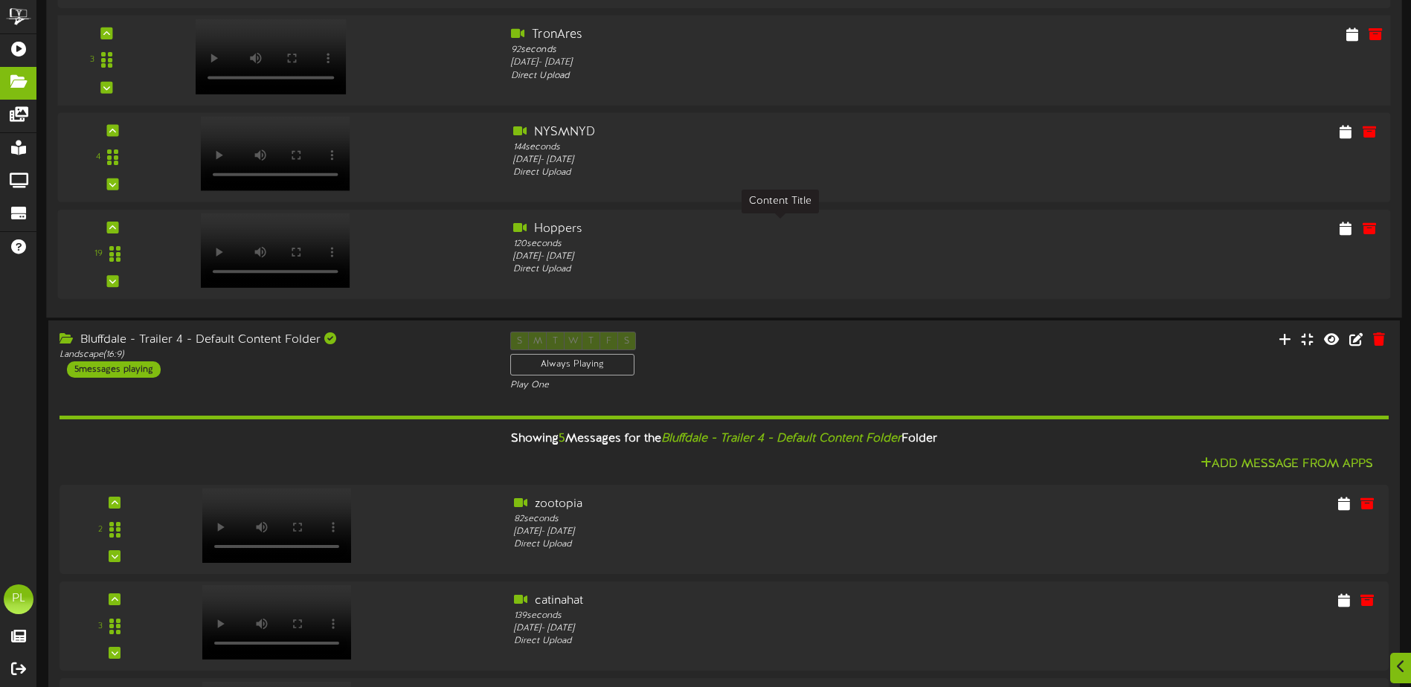
scroll to position [2380, 0]
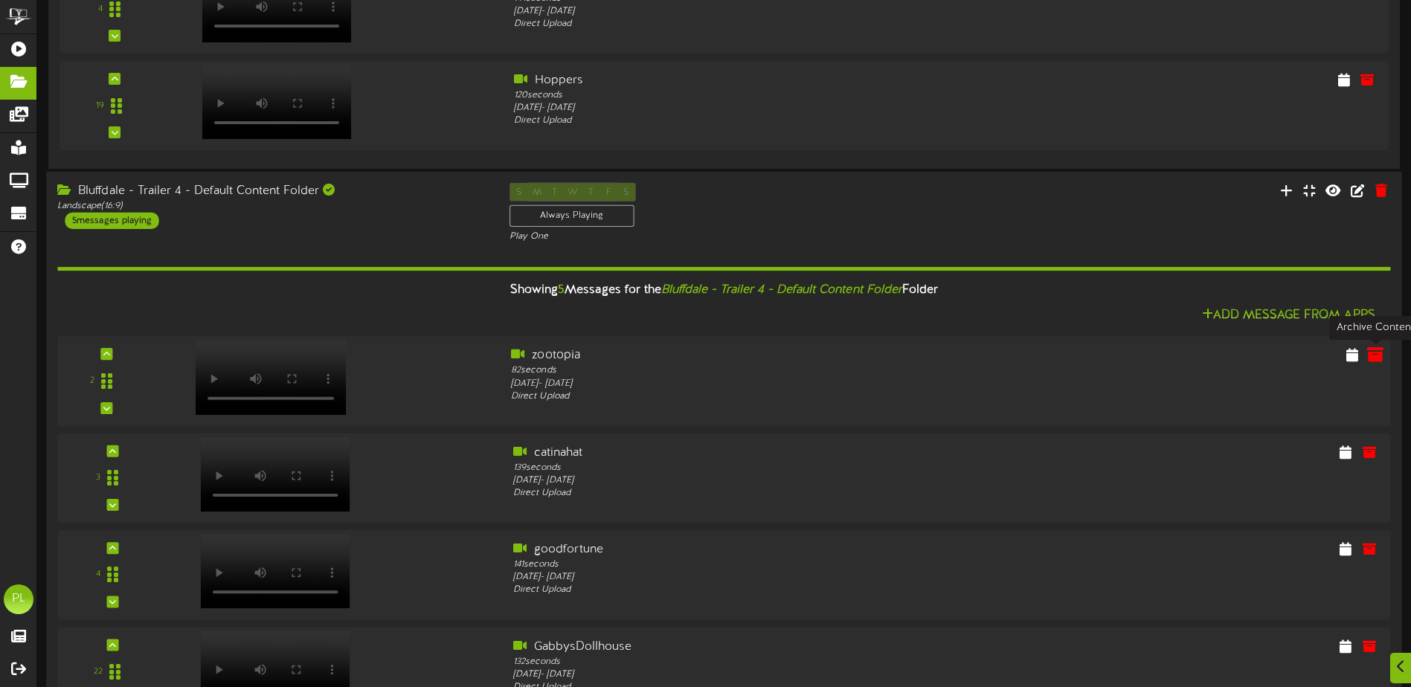
click at [1375, 359] on icon at bounding box center [1375, 355] width 16 height 16
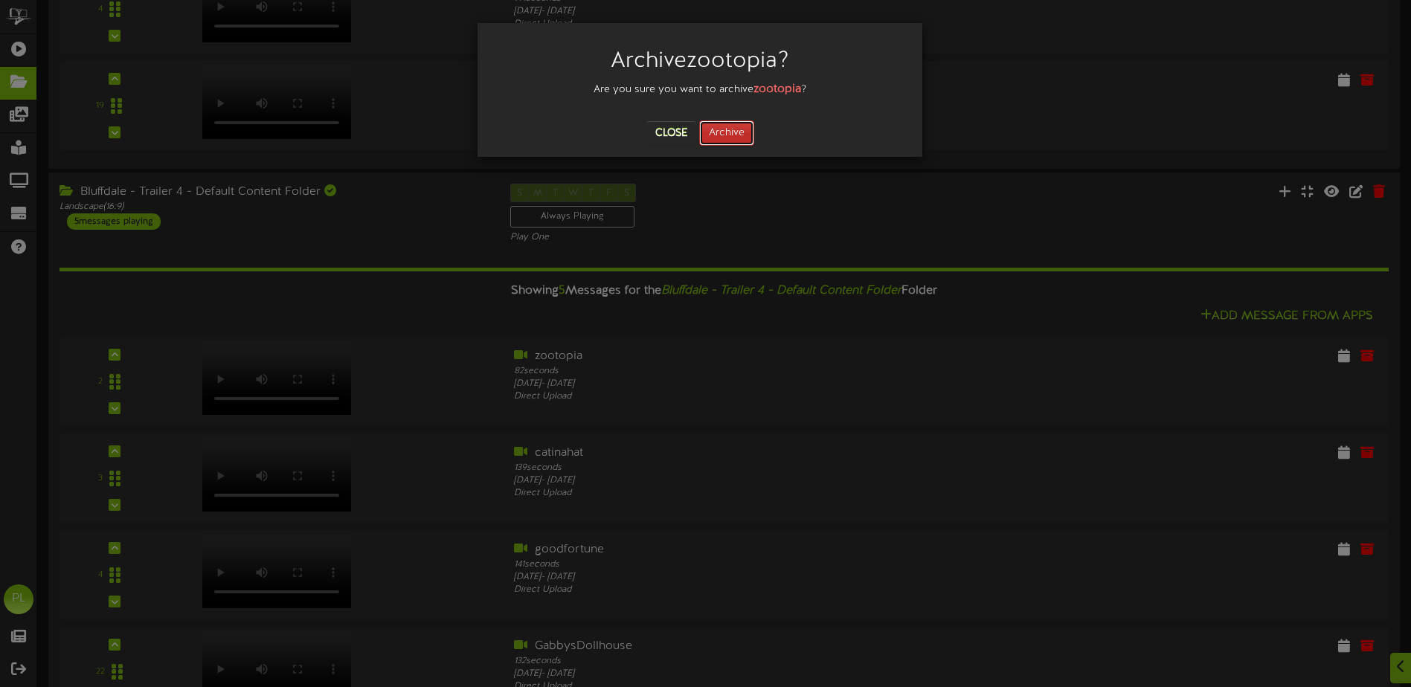
click at [733, 130] on button "Archive" at bounding box center [726, 133] width 55 height 25
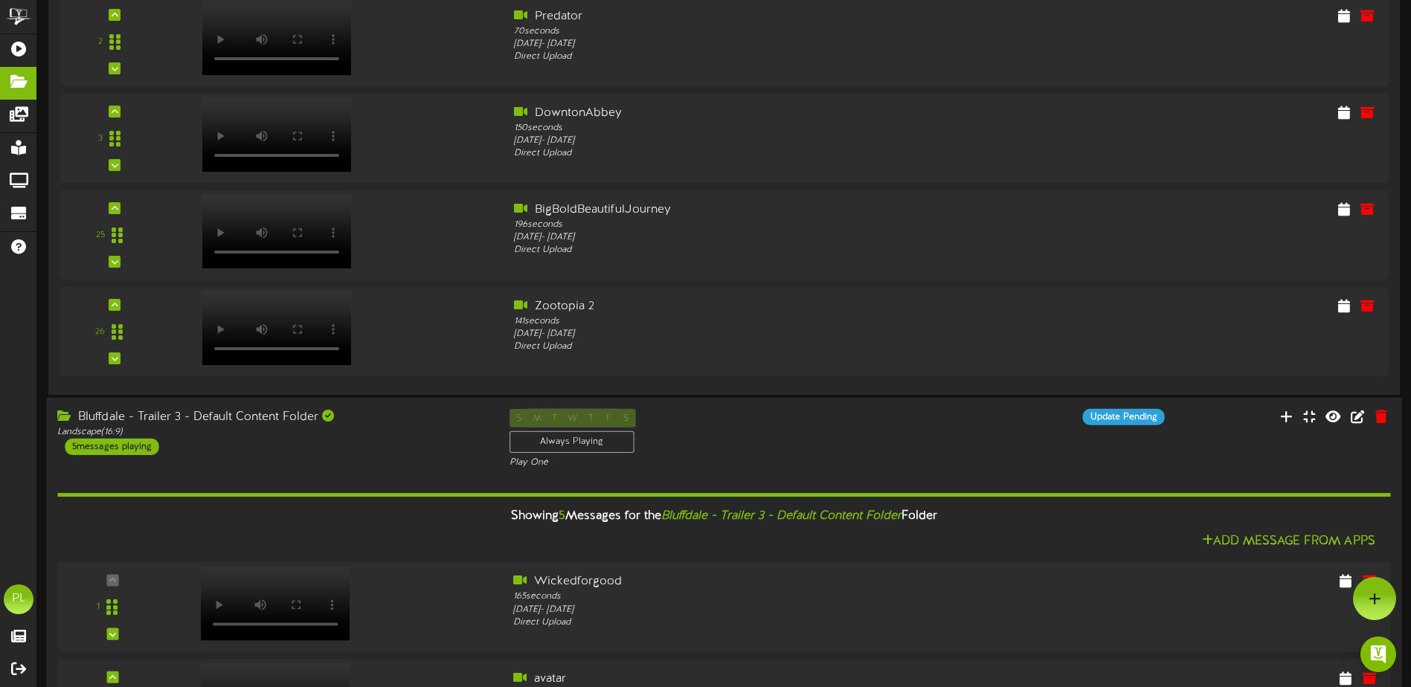
scroll to position [1488, 0]
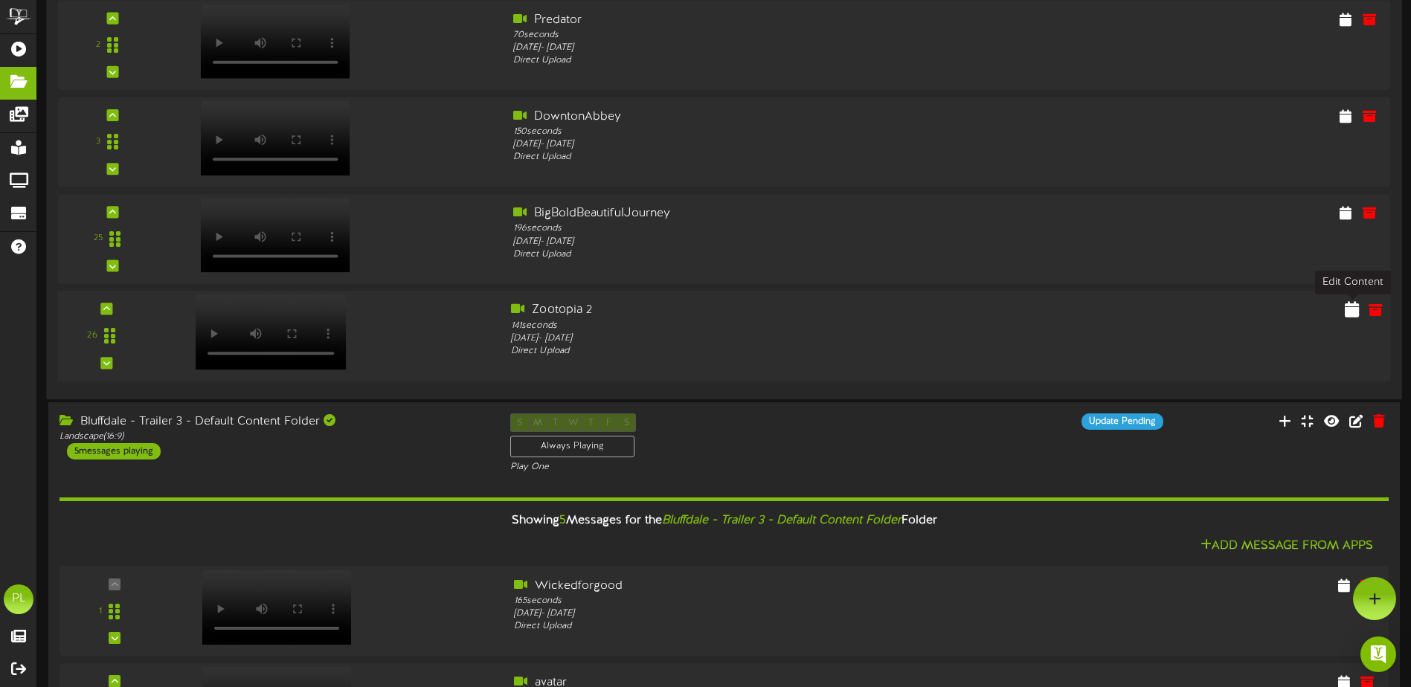
click at [1350, 312] on icon at bounding box center [1352, 309] width 14 height 16
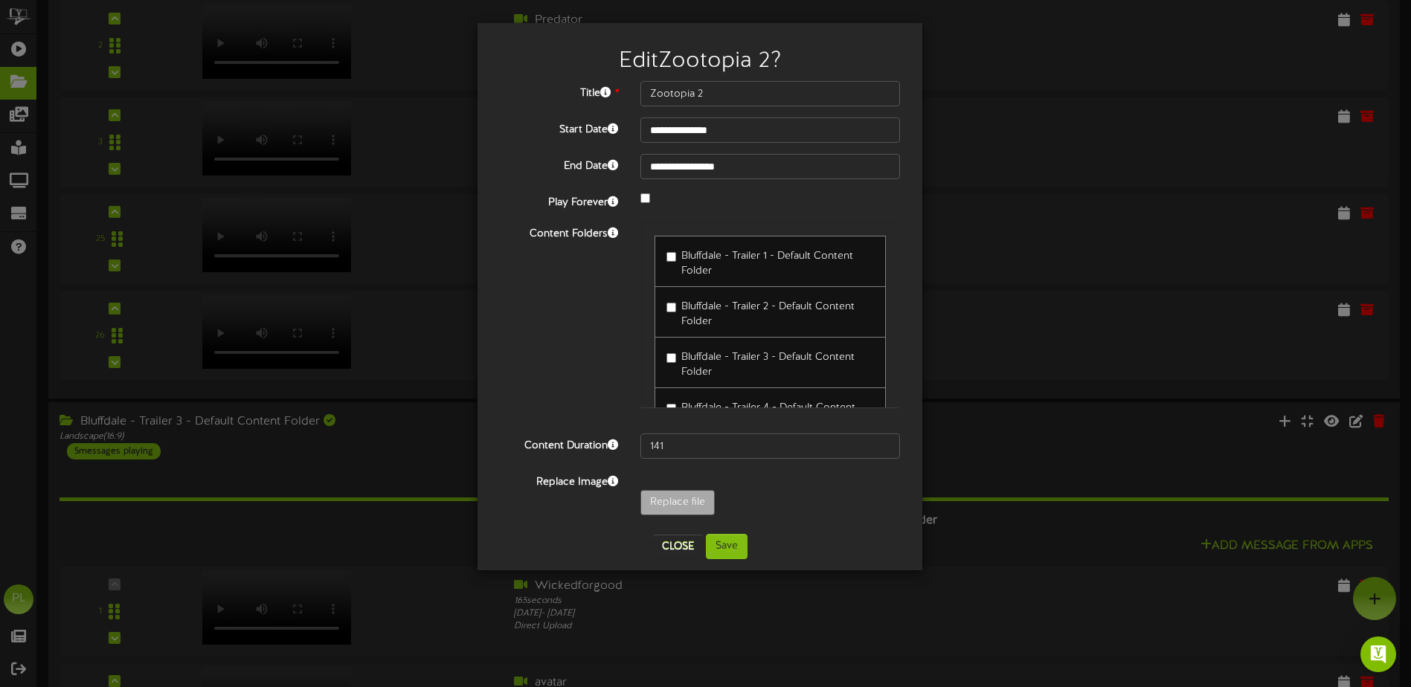
scroll to position [74, 0]
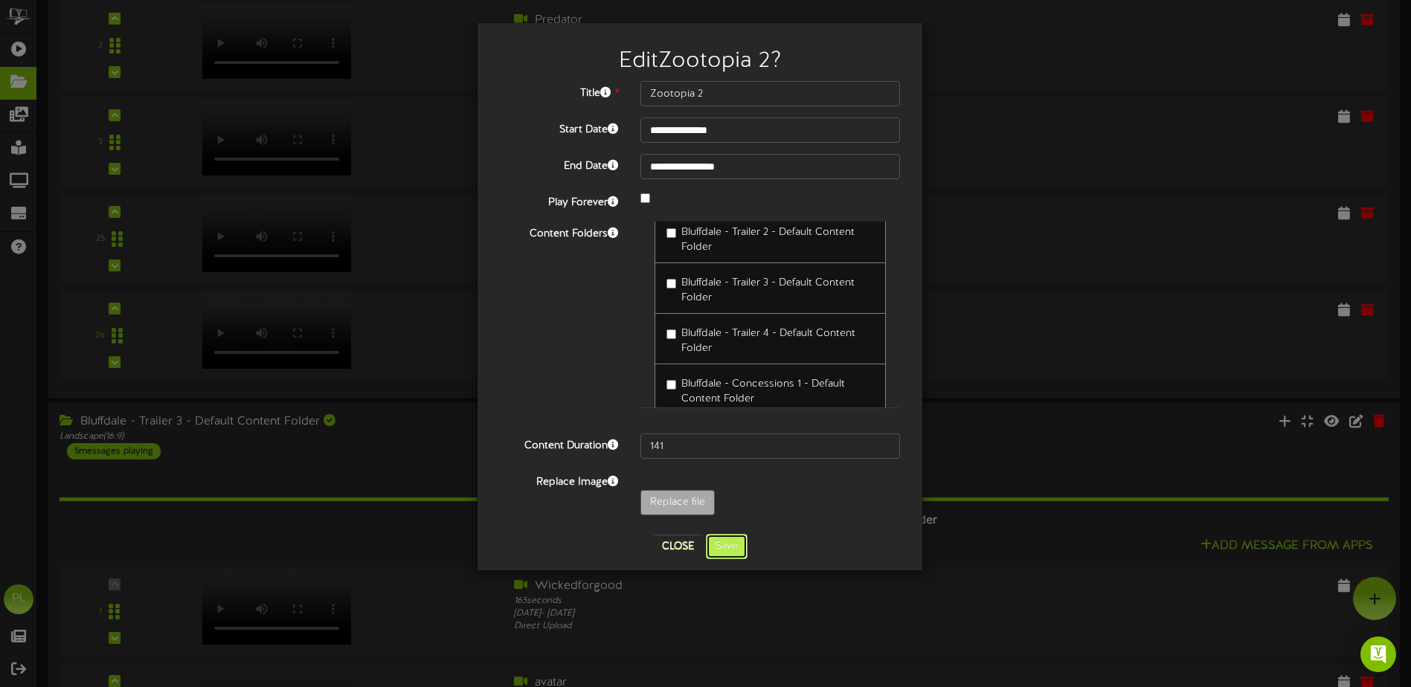
click at [741, 547] on button "Save" at bounding box center [727, 546] width 42 height 25
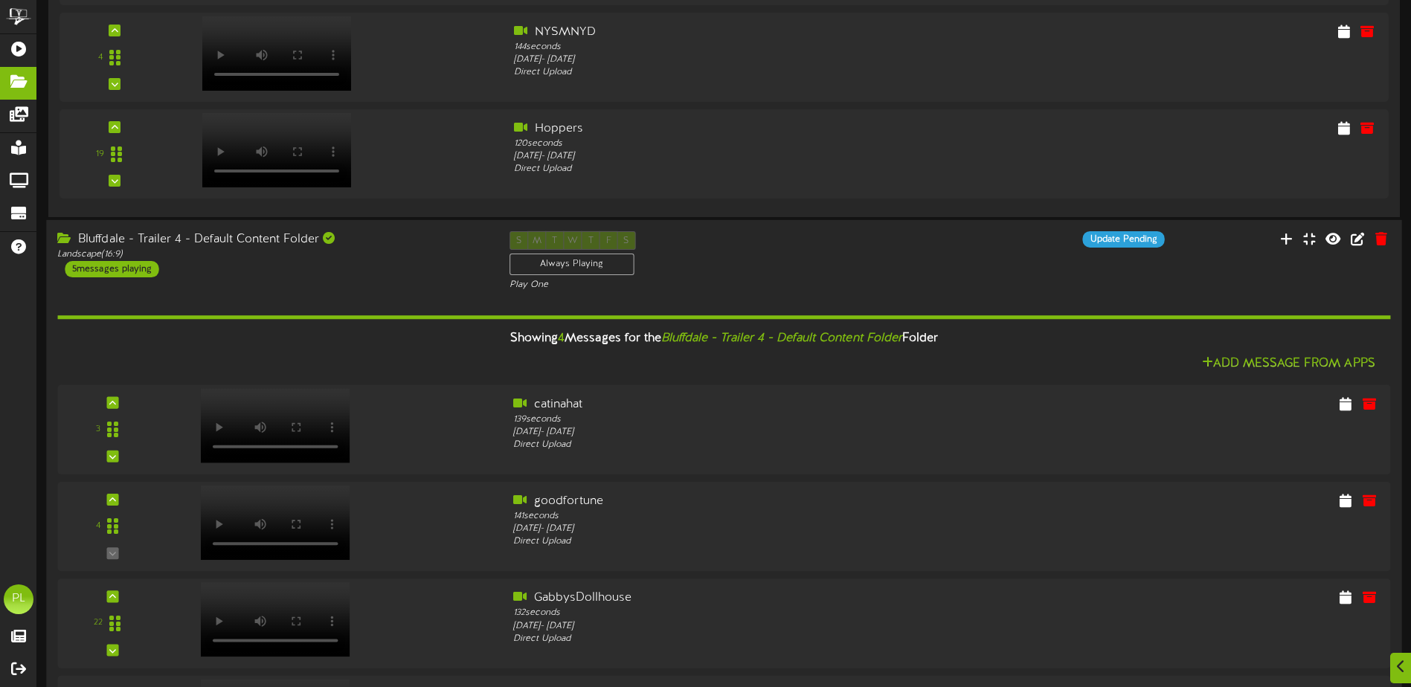
scroll to position [2455, 0]
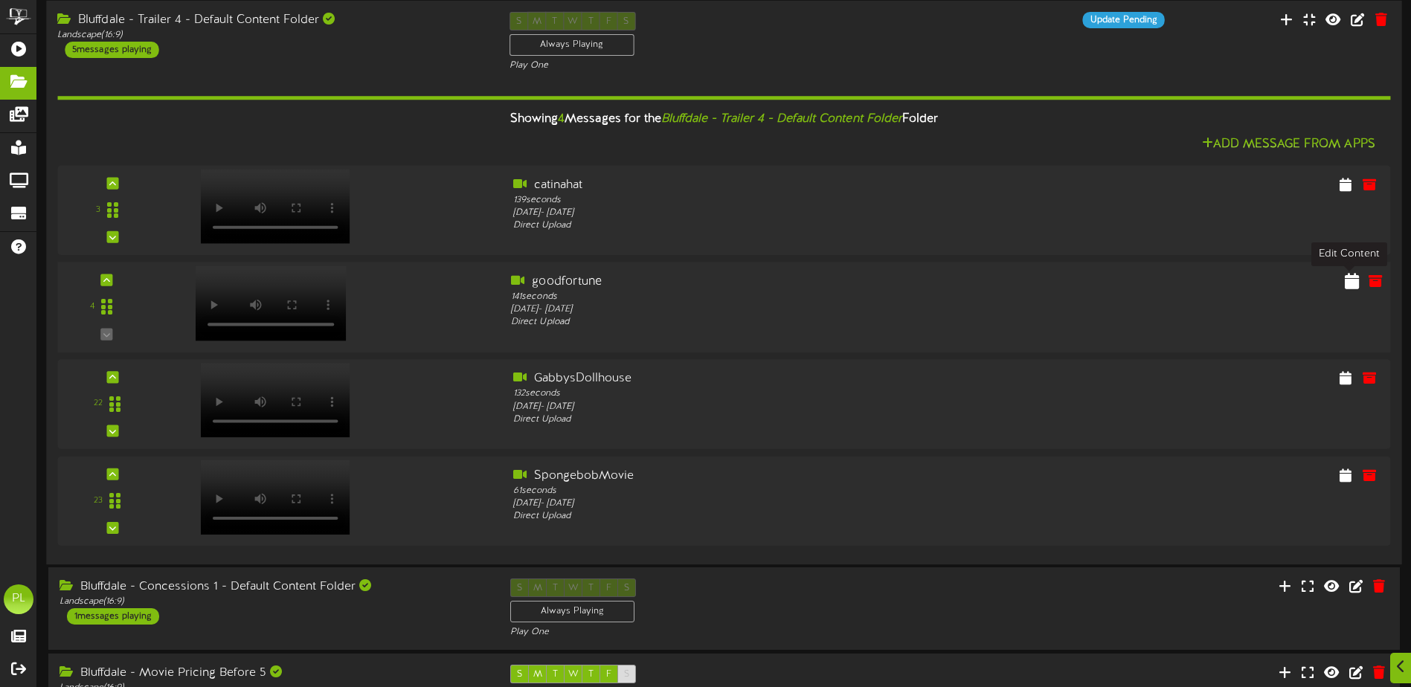
click at [1352, 280] on icon at bounding box center [1352, 280] width 14 height 16
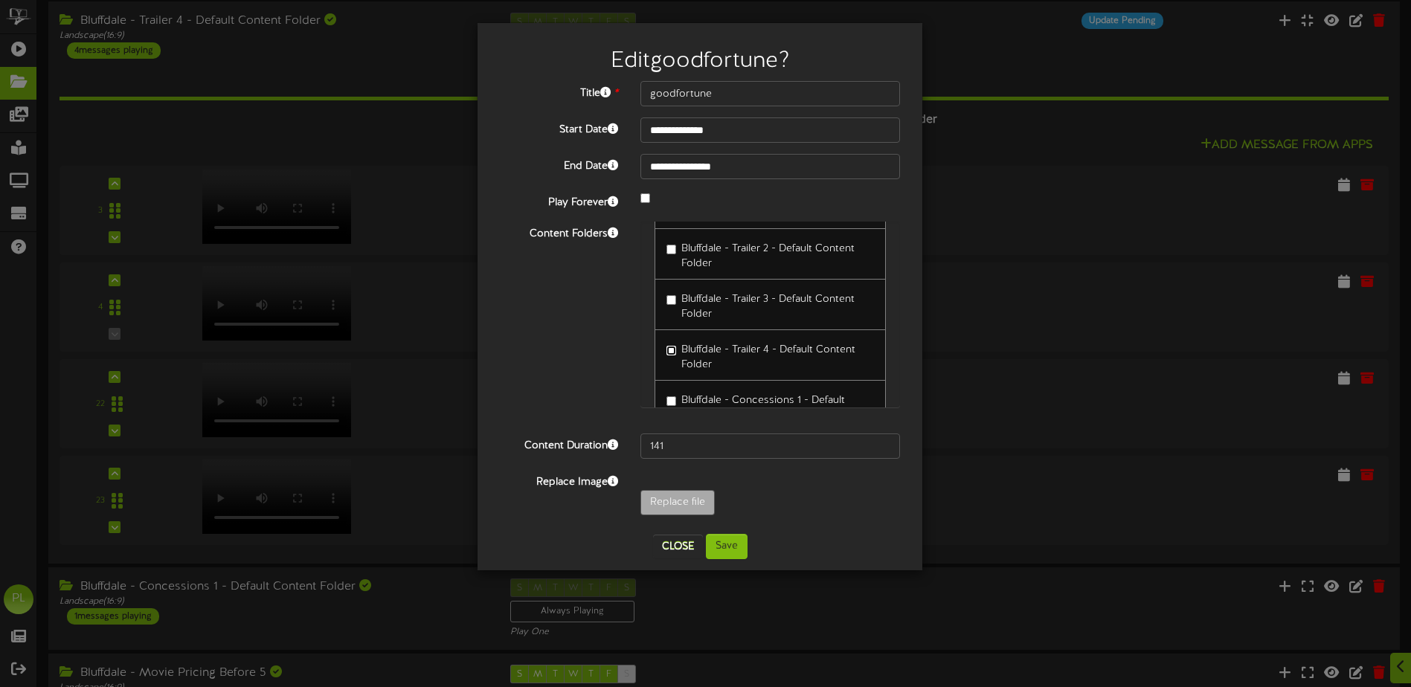
scroll to position [74, 0]
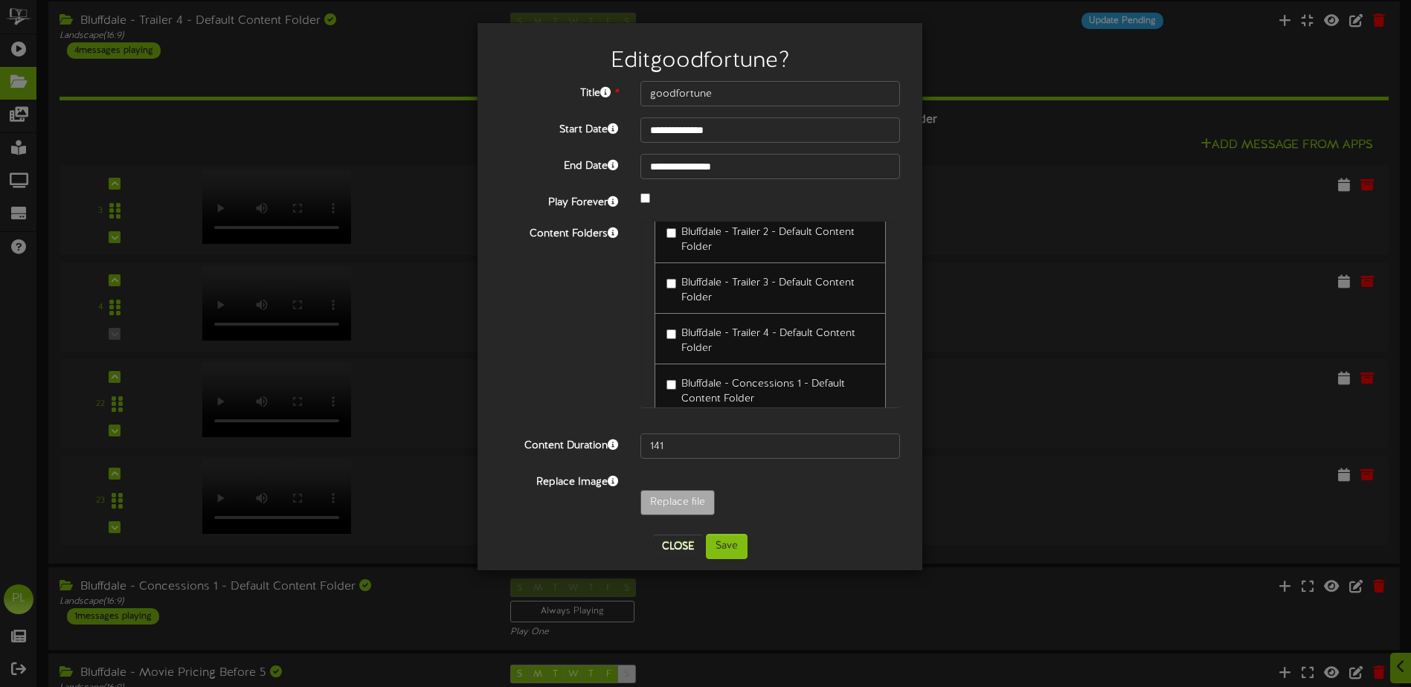
click at [730, 561] on div "**********" at bounding box center [700, 296] width 445 height 547
click at [734, 547] on button "Save" at bounding box center [727, 546] width 42 height 25
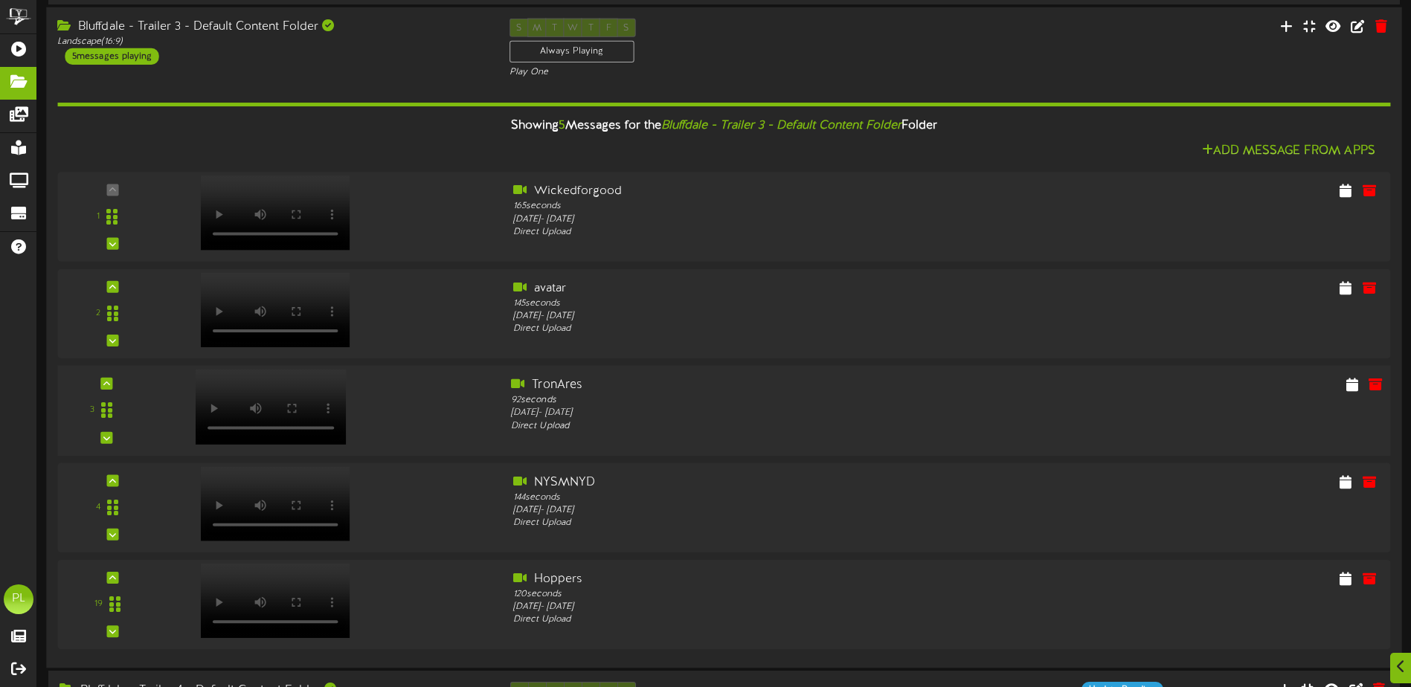
scroll to position [1934, 0]
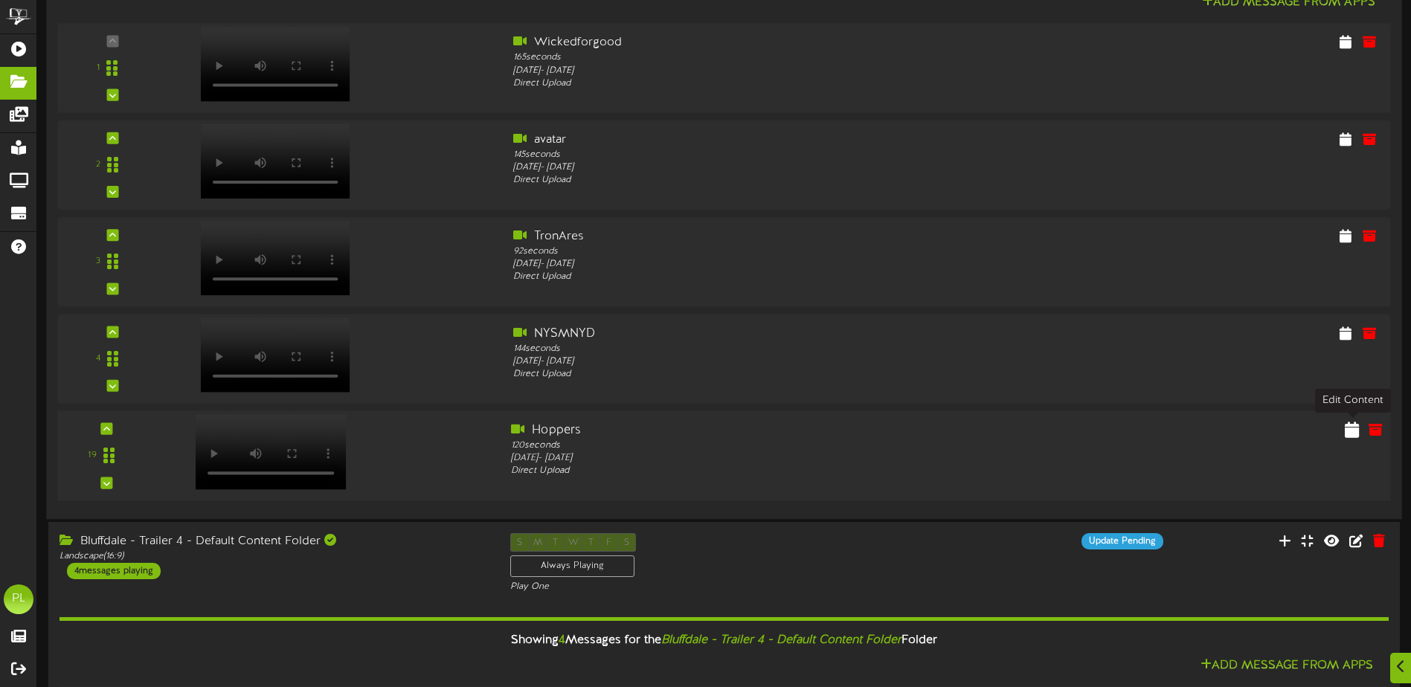
click at [1347, 431] on icon at bounding box center [1352, 429] width 14 height 16
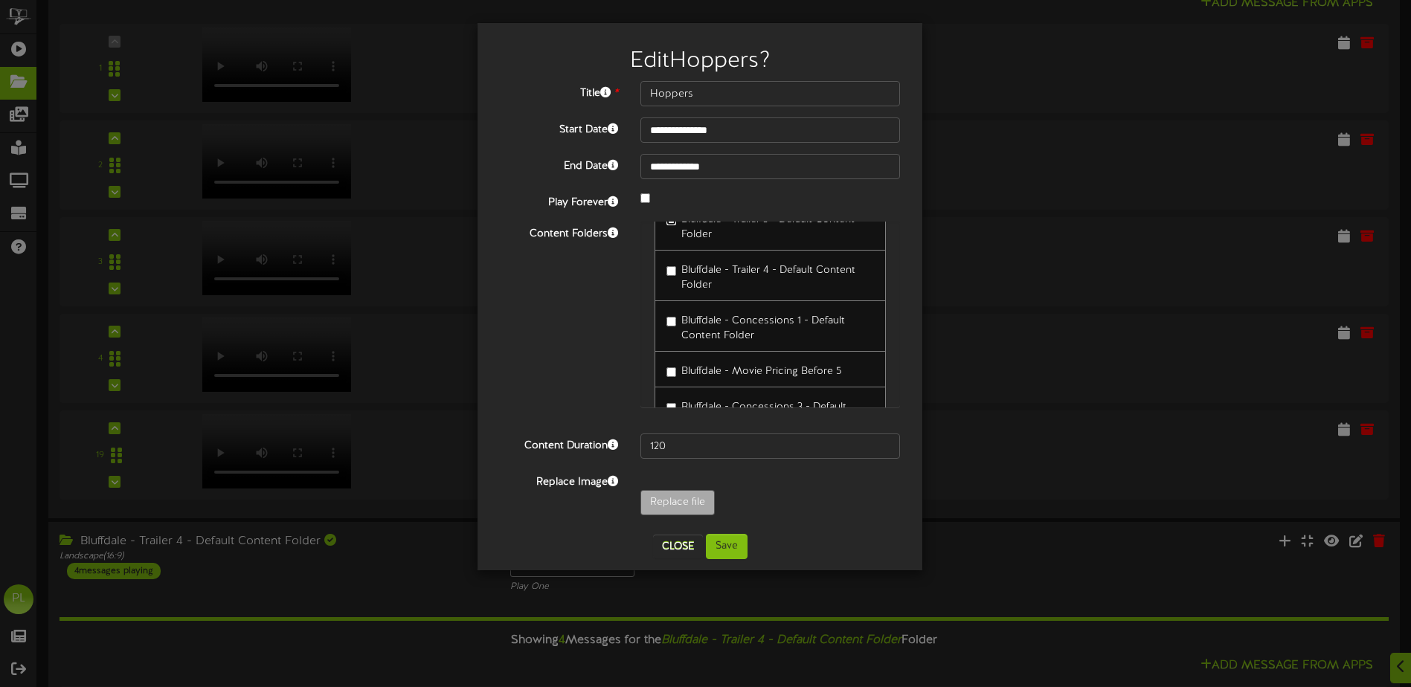
scroll to position [149, 0]
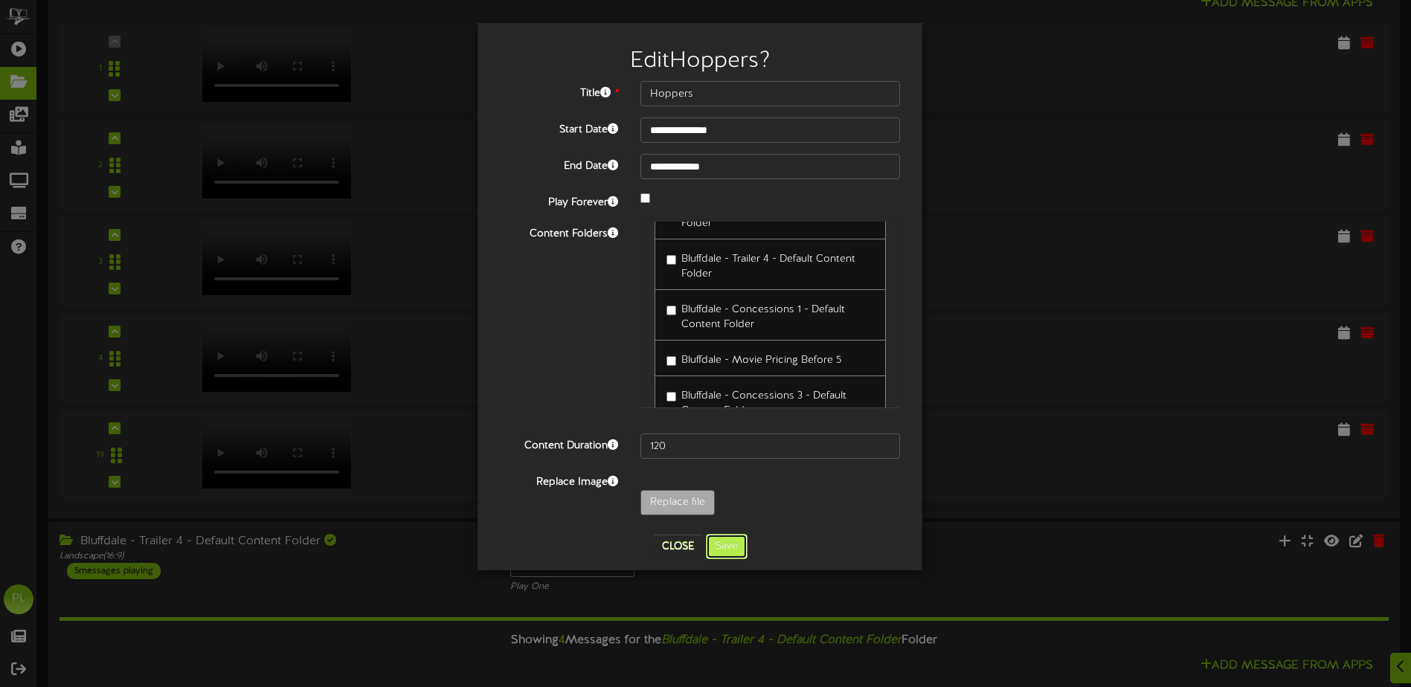
click at [736, 541] on button "Save" at bounding box center [727, 546] width 42 height 25
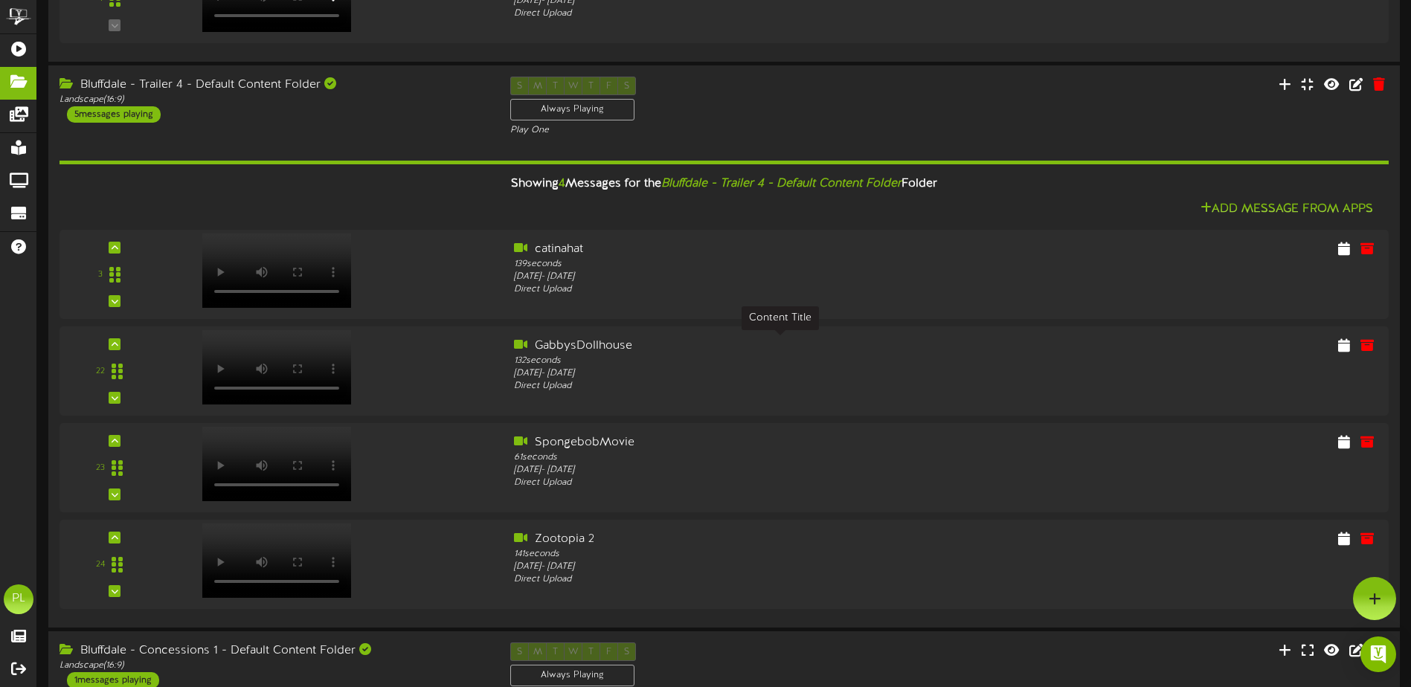
scroll to position [2232, 0]
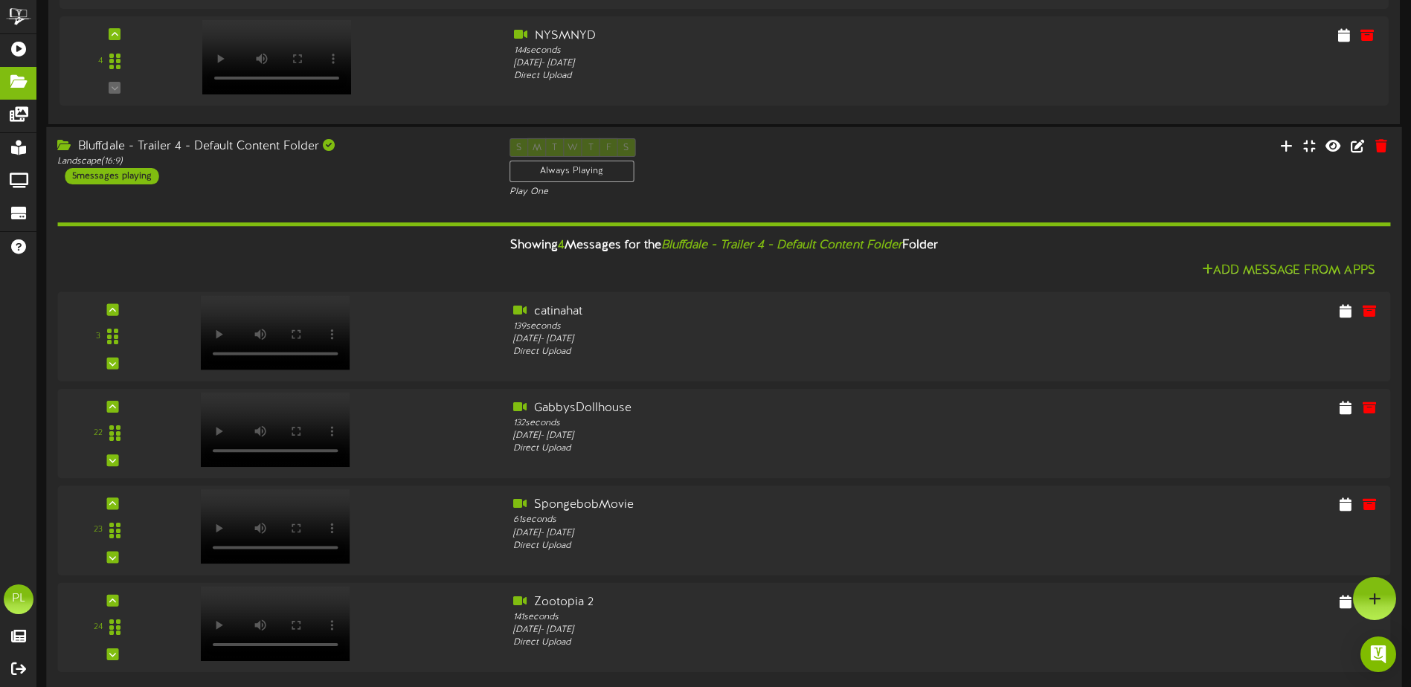
click at [214, 144] on div "Bluffdale - Trailer 4 - Default Content Folder" at bounding box center [271, 146] width 429 height 17
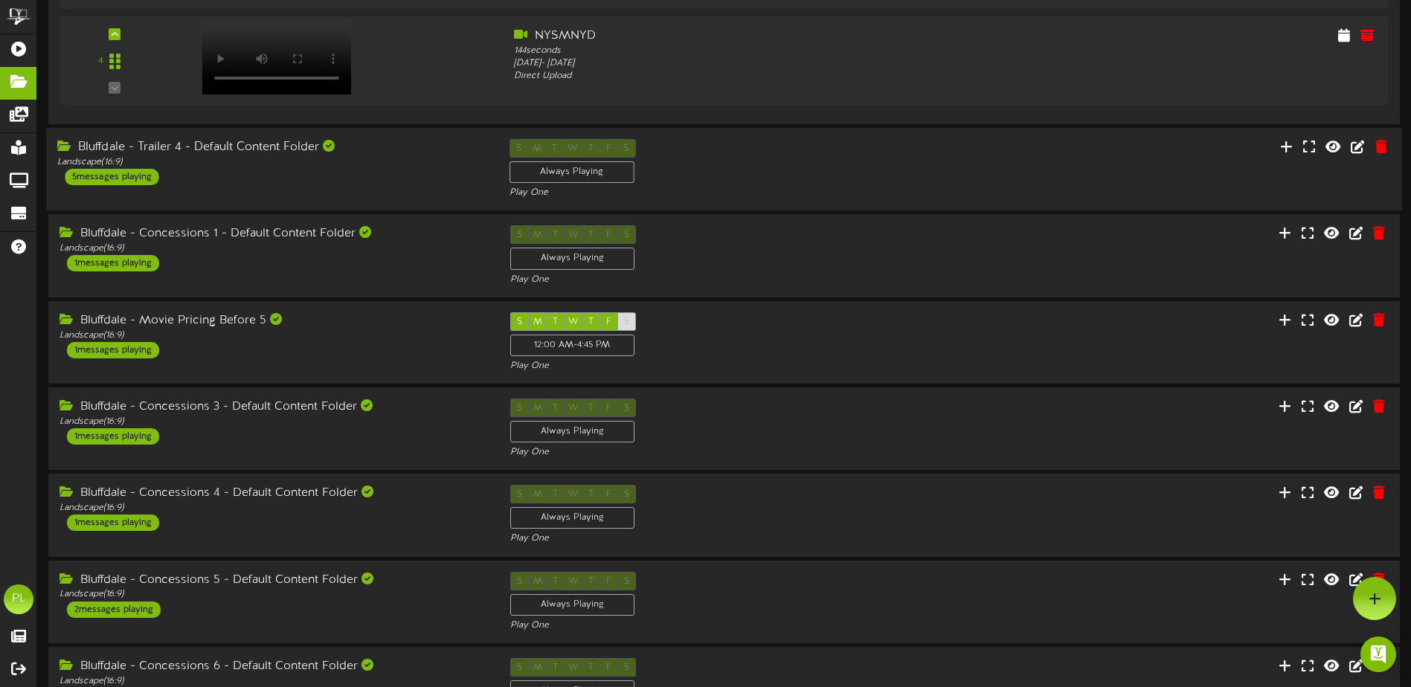
click at [213, 144] on div "Bluffdale - Trailer 4 - Default Content Folder" at bounding box center [271, 147] width 429 height 17
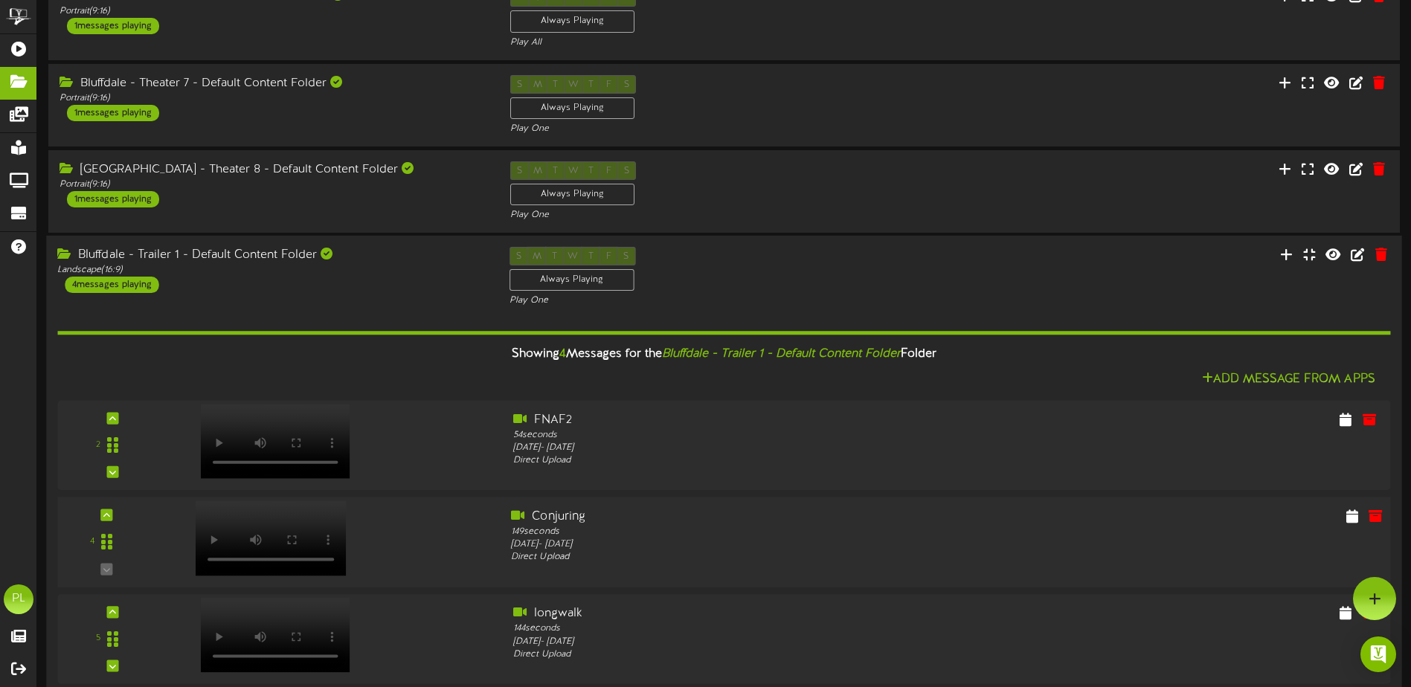
scroll to position [521, 0]
click at [208, 256] on div "Bluffdale - Trailer 1 - Default Content Folder" at bounding box center [271, 256] width 429 height 17
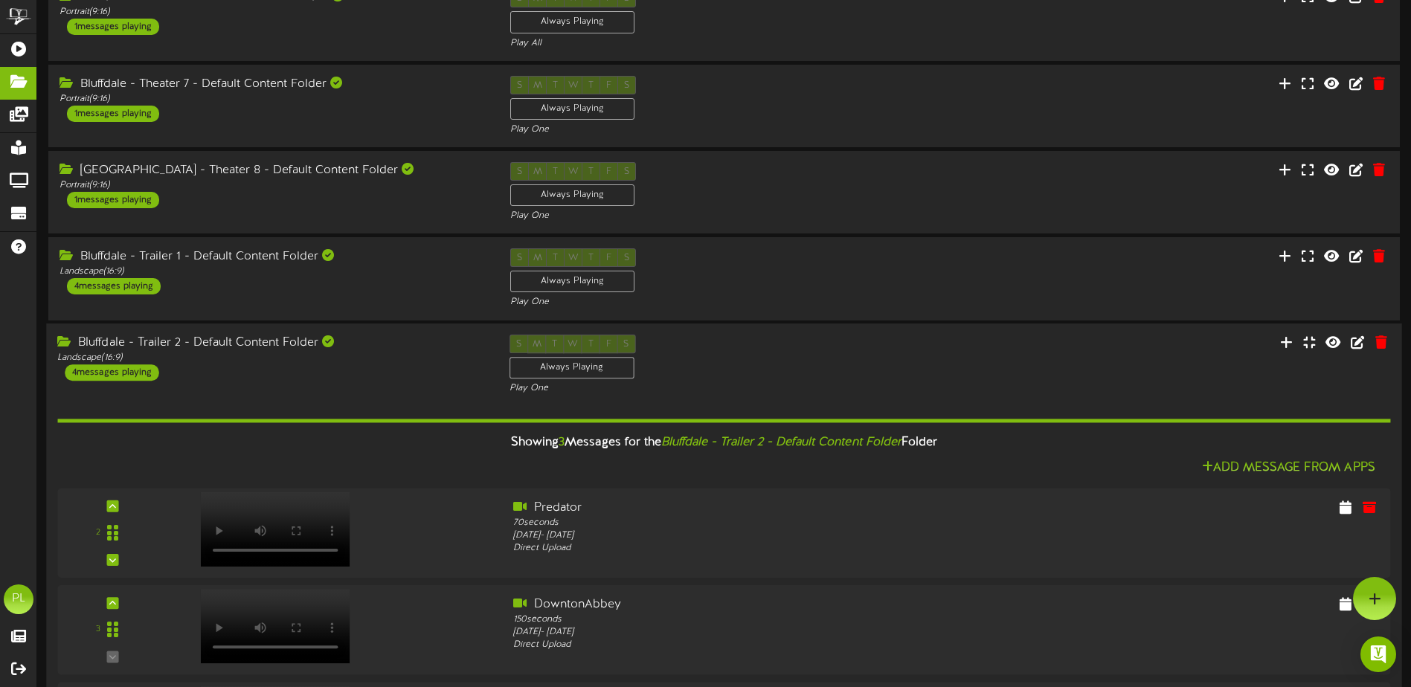
click at [241, 337] on div "Bluffdale - Trailer 2 - Default Content Folder" at bounding box center [271, 343] width 429 height 17
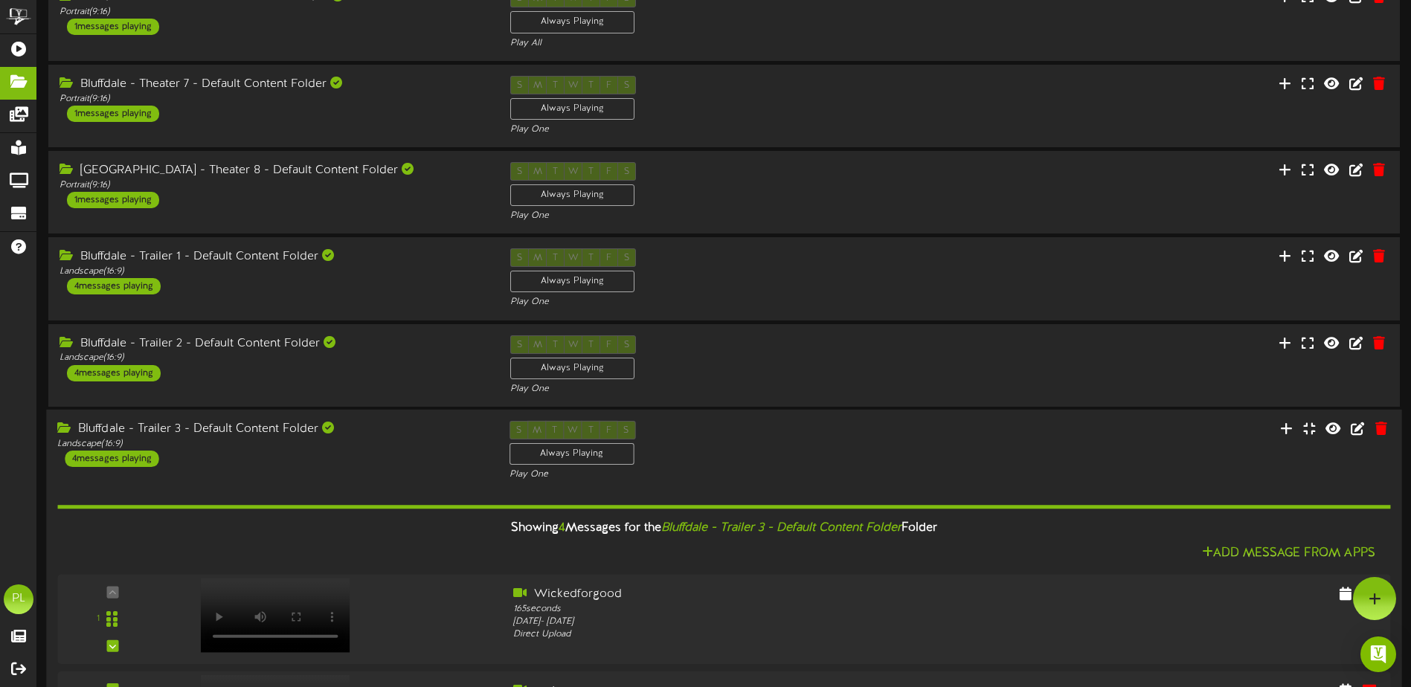
click at [249, 454] on div "Bluffdale - Trailer 3 - Default Content Folder Landscape ( 16:9 ) 4 messages pl…" at bounding box center [272, 444] width 452 height 46
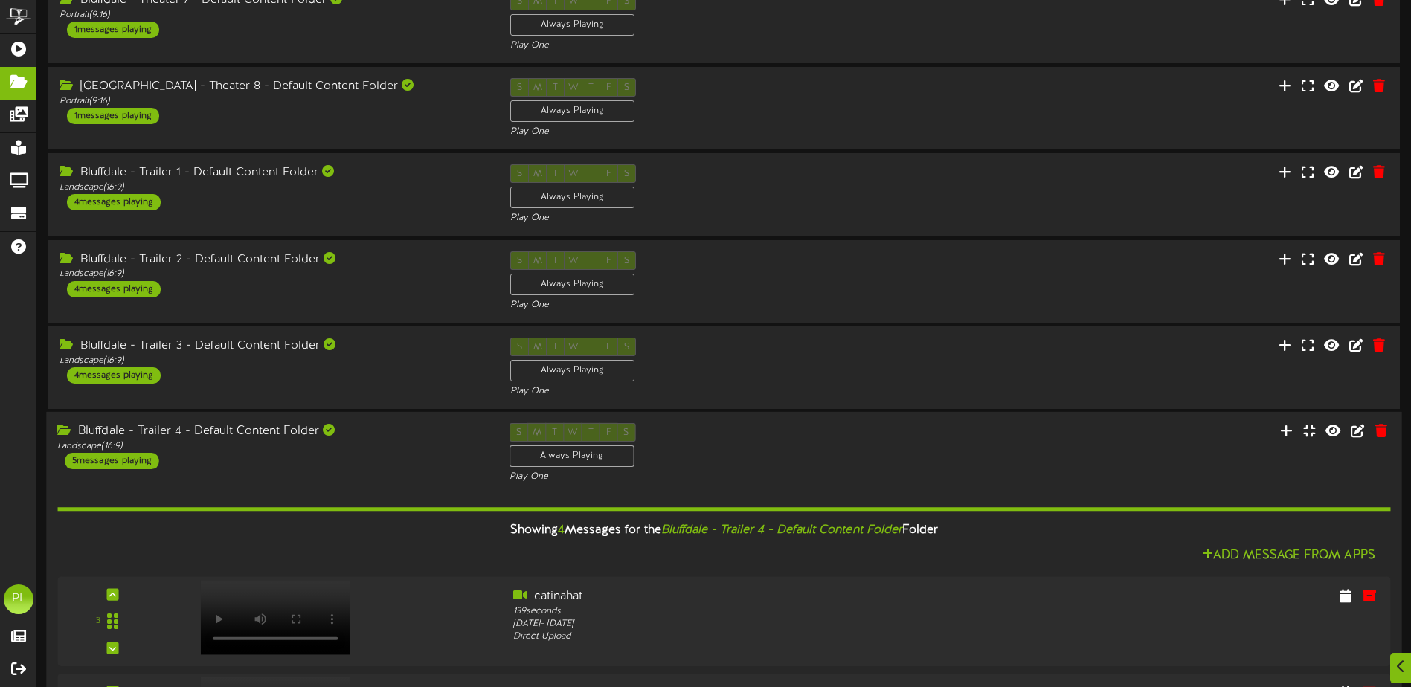
scroll to position [669, 0]
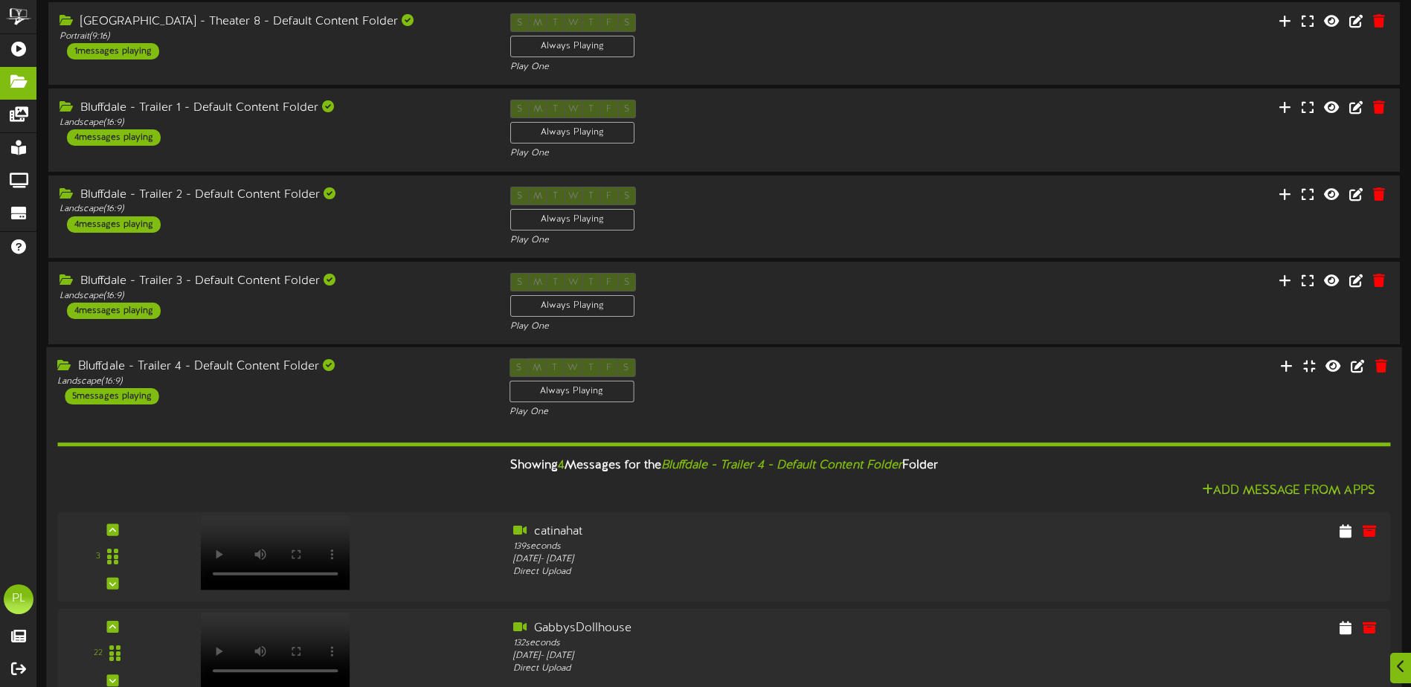
click at [230, 365] on div "Bluffdale - Trailer 4 - Default Content Folder" at bounding box center [271, 367] width 429 height 17
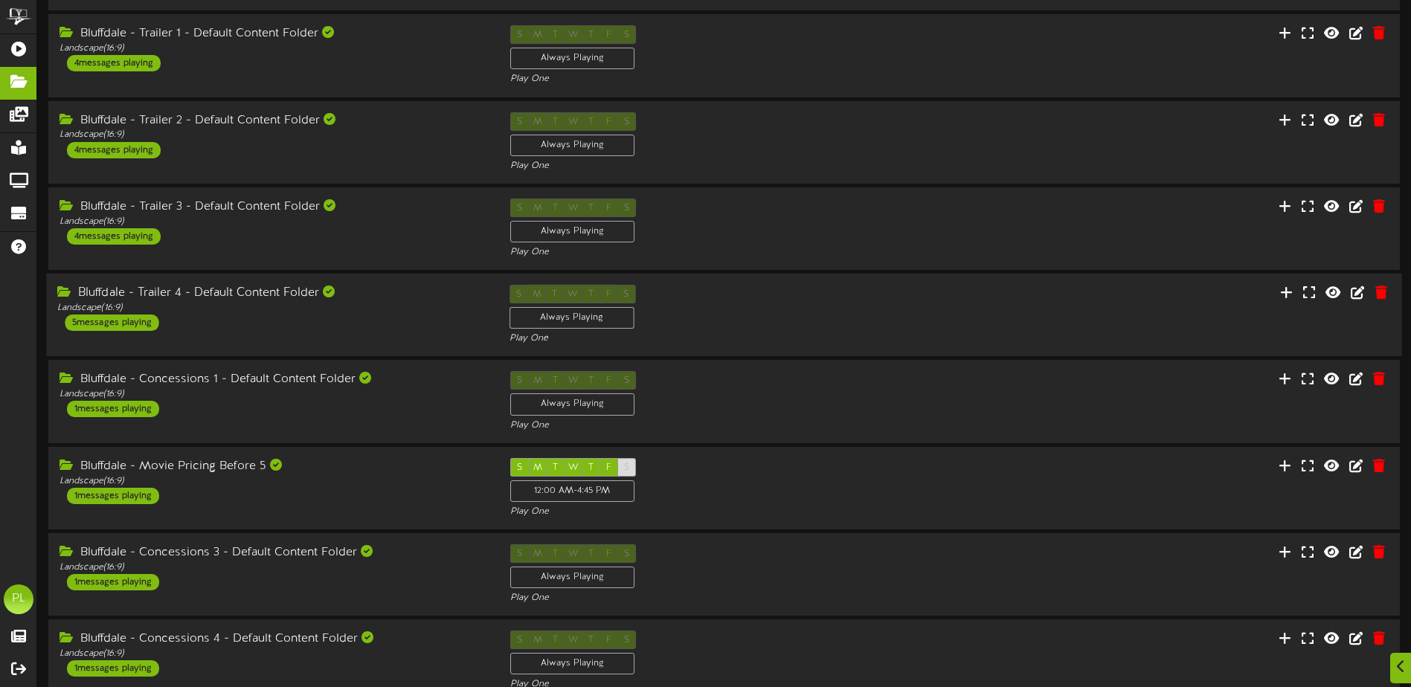
click at [246, 306] on div "Landscape ( 16:9 )" at bounding box center [271, 308] width 429 height 13
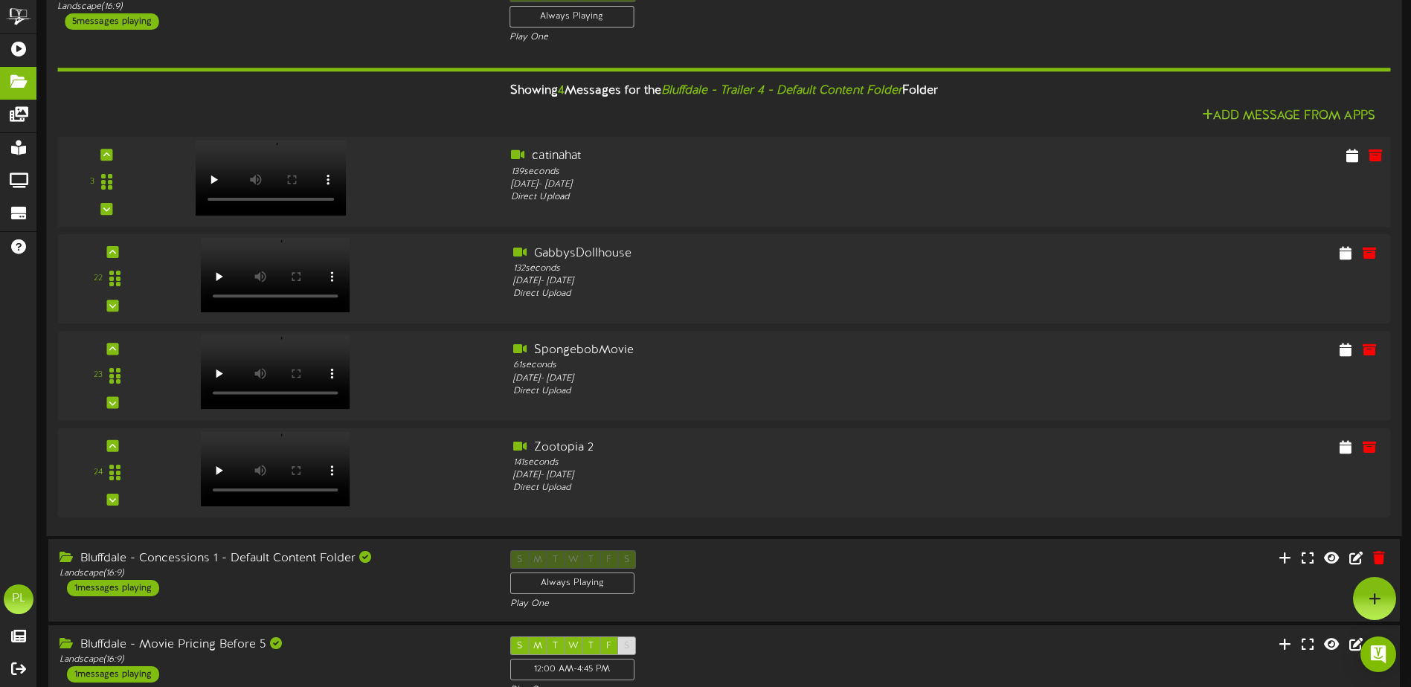
scroll to position [967, 0]
